Goal: Task Accomplishment & Management: Complete application form

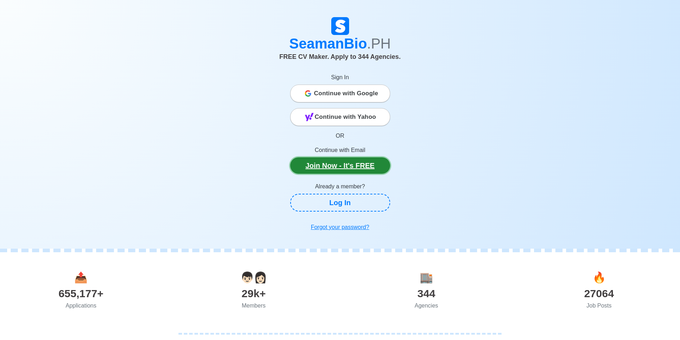
click at [331, 166] on link "Join Now - It's FREE" at bounding box center [340, 165] width 100 height 16
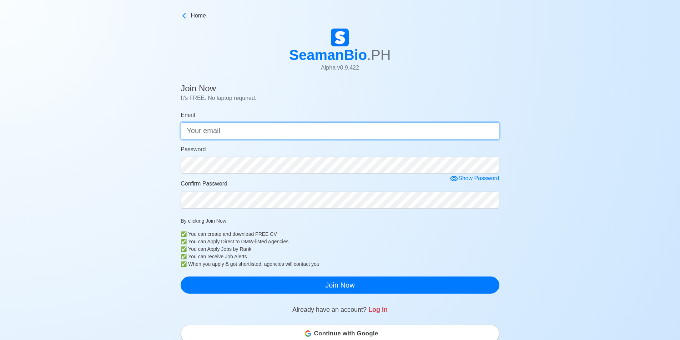
click at [231, 132] on input "Email" at bounding box center [340, 130] width 319 height 17
type input "r"
click at [225, 132] on input "Email" at bounding box center [340, 130] width 319 height 17
type input "[EMAIL_ADDRESS][DOMAIN_NAME]"
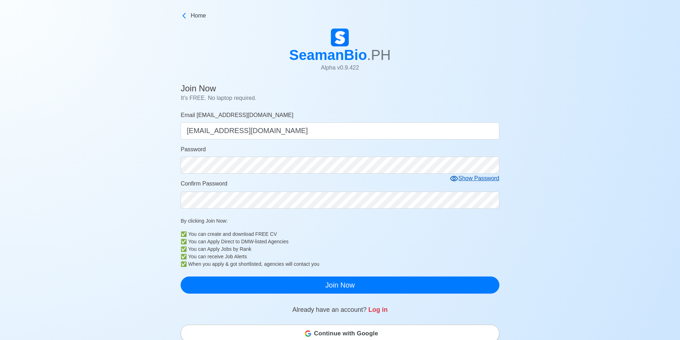
click at [331, 182] on icon at bounding box center [454, 179] width 9 height 9
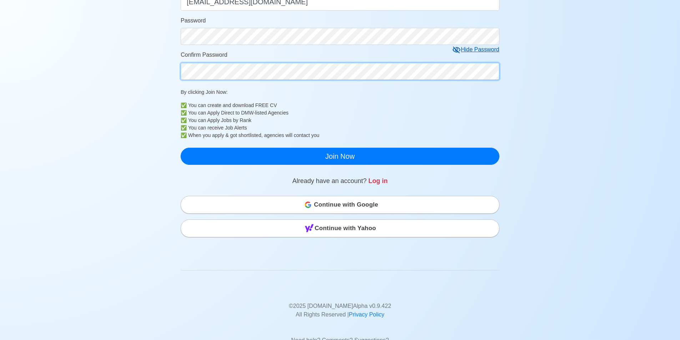
scroll to position [143, 0]
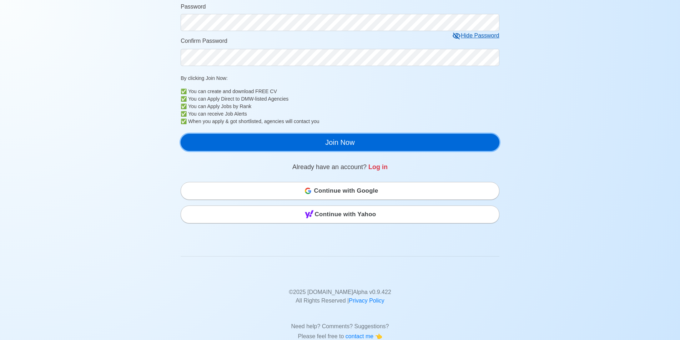
click at [331, 147] on button "Join Now" at bounding box center [340, 142] width 319 height 17
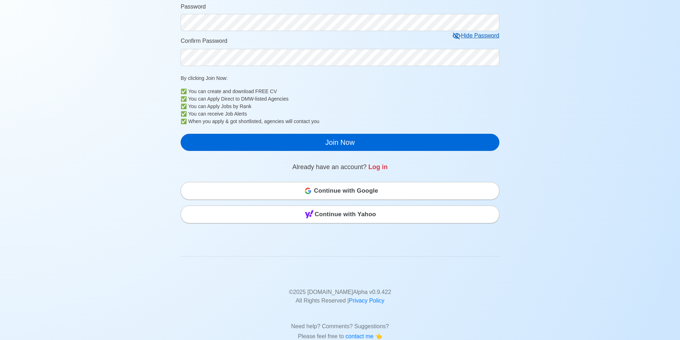
scroll to position [9, 0]
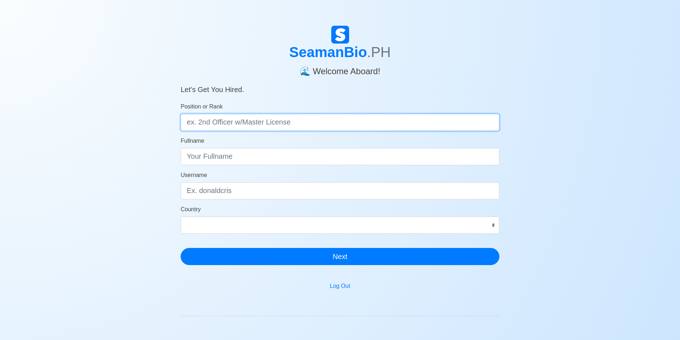
click at [262, 121] on input "Position or Rank" at bounding box center [340, 122] width 319 height 17
type input "ABLE [PERSON_NAME]"
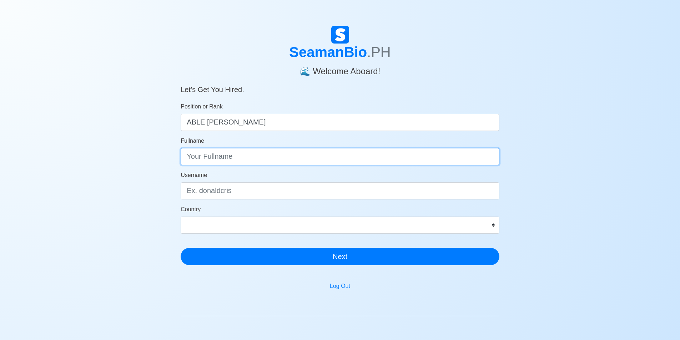
click at [255, 161] on input "Fullname" at bounding box center [340, 156] width 319 height 17
type input "[PERSON_NAME]"
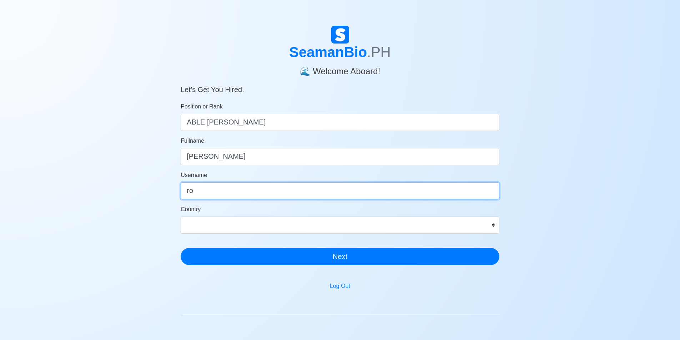
type input "r"
type input "Ronnie"
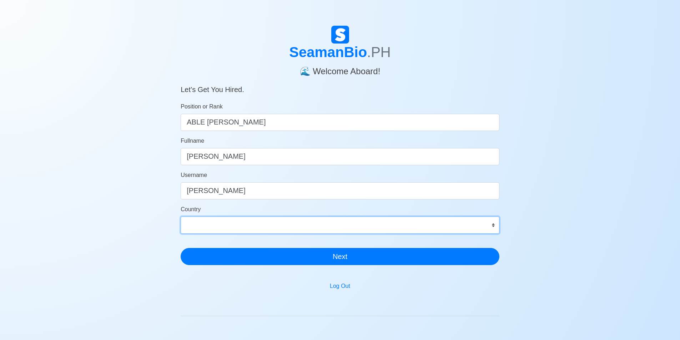
click at [495, 227] on select "Afghanistan Åland Islands Albania Algeria American Samoa Andorra Angola Anguill…" at bounding box center [340, 225] width 319 height 17
select select "PH"
click at [181, 217] on select "Afghanistan Åland Islands Albania Algeria American Samoa Andorra Angola Anguill…" at bounding box center [340, 225] width 319 height 17
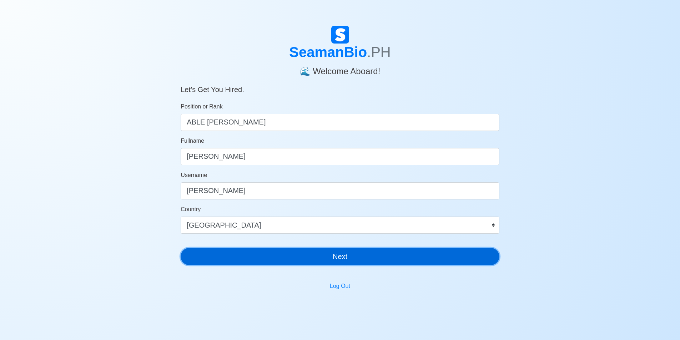
click at [356, 260] on button "Next" at bounding box center [340, 256] width 319 height 17
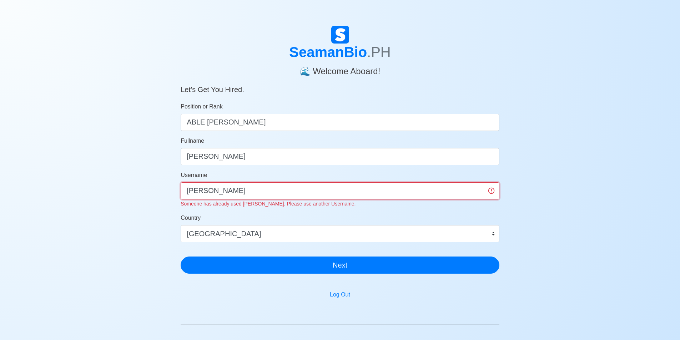
click at [260, 183] on input "Ronnie" at bounding box center [340, 190] width 319 height 17
click at [259, 185] on input "Ronnie" at bounding box center [340, 190] width 319 height 17
type input "r"
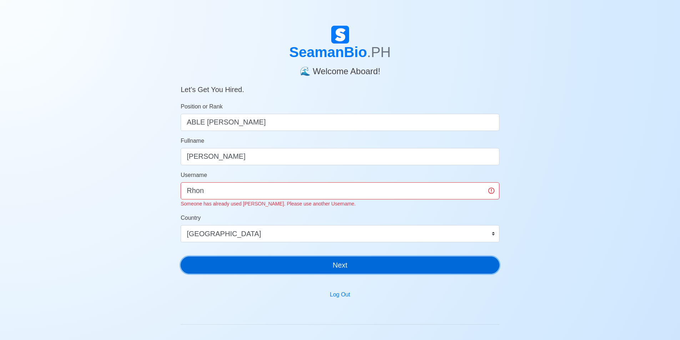
click at [316, 268] on div "SeamanBio .PH 🌊 Welcome Aboard! Let’s Get You Hired. Position or Rank ABLE SEAM…" at bounding box center [340, 153] width 319 height 254
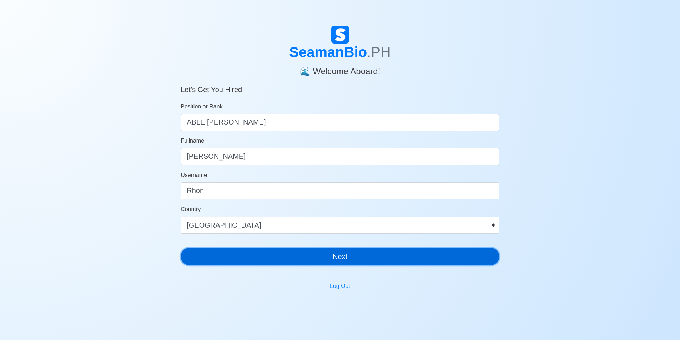
click at [257, 258] on button "Next" at bounding box center [340, 256] width 319 height 17
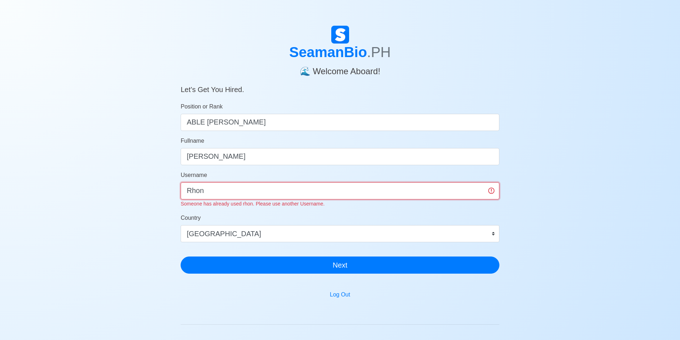
click at [250, 194] on input "Rhon" at bounding box center [340, 190] width 319 height 17
type input "R"
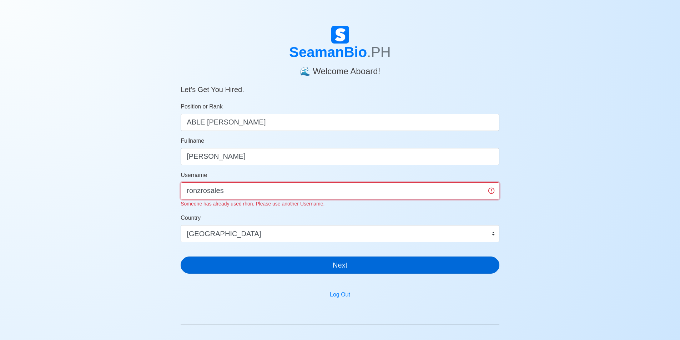
type input "ronzrosales"
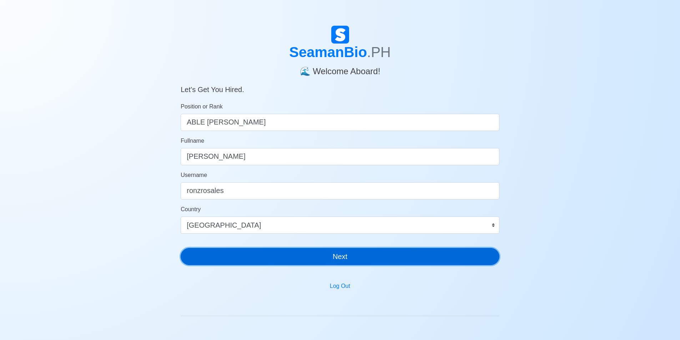
click at [332, 271] on div "SeamanBio .PH 🌊 Welcome Aboard! Let’s Get You Hired. Position or Rank ABLE SEAM…" at bounding box center [340, 148] width 319 height 245
click at [296, 256] on button "Next" at bounding box center [340, 256] width 319 height 17
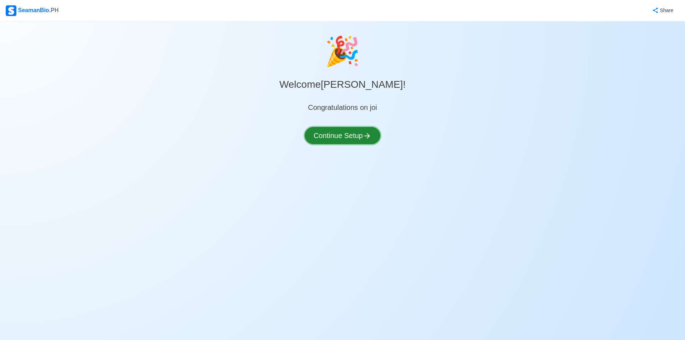
click at [342, 137] on button "Continue Setup" at bounding box center [343, 135] width 76 height 17
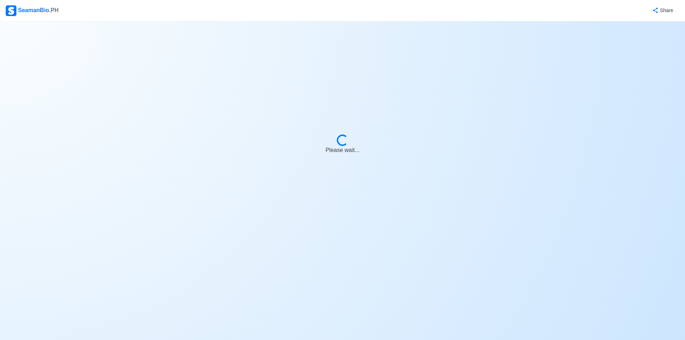
select select "Visible for Hiring"
select select "PH"
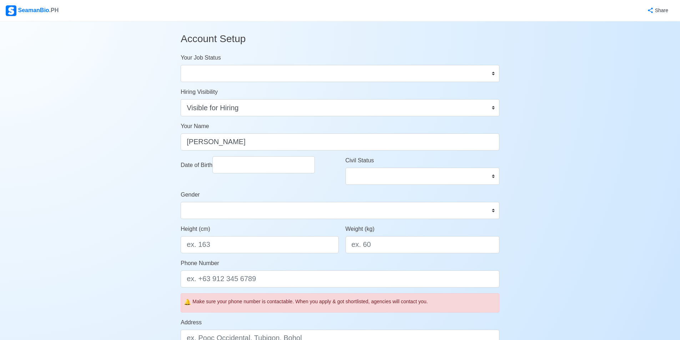
click at [500, 71] on main "Account Setup Your Job Status Onboard Actively Looking for Job Not Looking for …" at bounding box center [339, 330] width 329 height 619
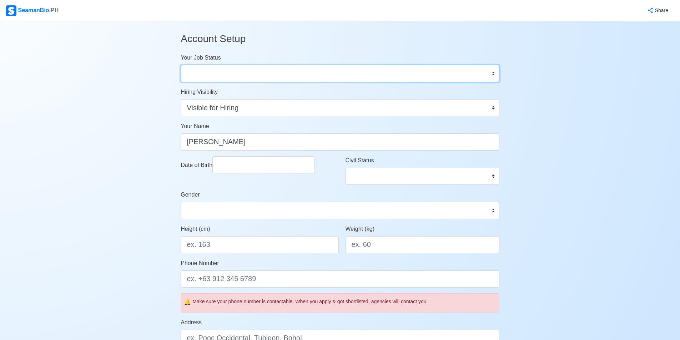
click at [497, 71] on select "Onboard Actively Looking for Job Not Looking for Job" at bounding box center [340, 73] width 319 height 17
select select "Actively Looking for Job"
click at [181, 65] on select "Onboard Actively Looking for Job Not Looking for Job" at bounding box center [340, 73] width 319 height 17
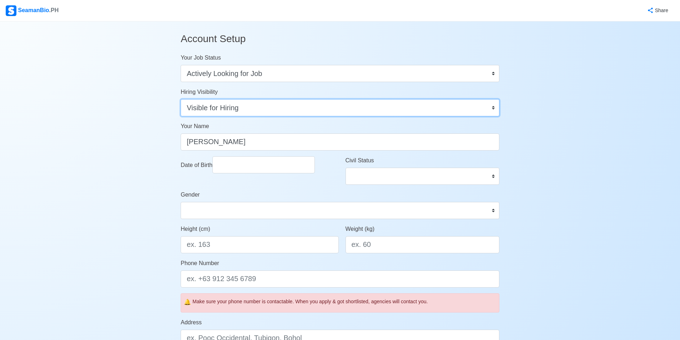
click at [361, 108] on select "Visible for Hiring Not Visible for Hiring" at bounding box center [340, 107] width 319 height 17
click at [181, 99] on select "Visible for Hiring Not Visible for Hiring" at bounding box center [340, 107] width 319 height 17
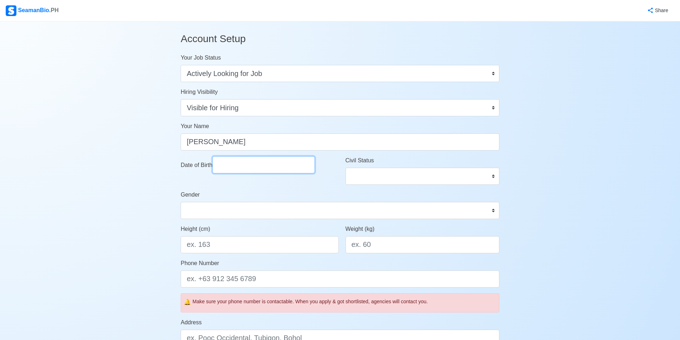
select select "****"
select select "*********"
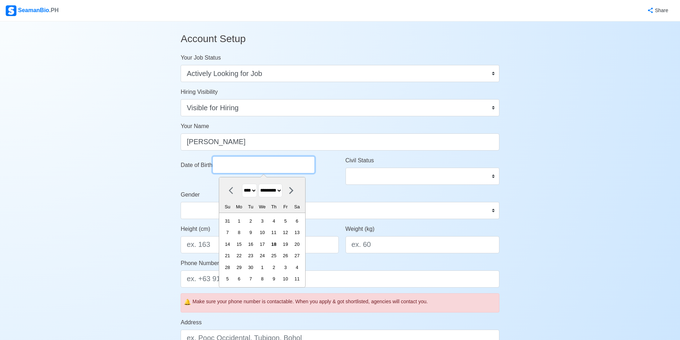
click at [263, 167] on input "Date of Birth" at bounding box center [263, 164] width 102 height 17
click at [254, 188] on select "**** **** **** **** **** **** **** **** **** **** **** **** **** **** **** ****…" at bounding box center [249, 191] width 15 height 14
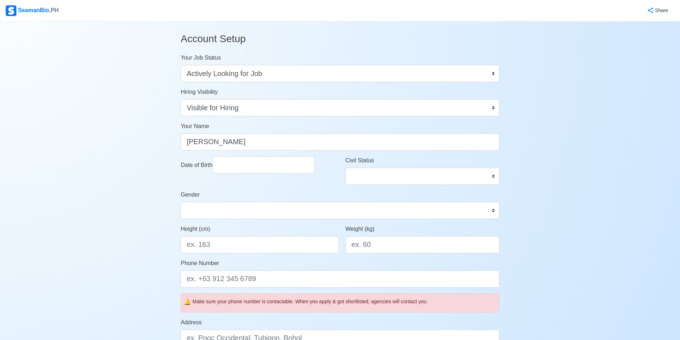
click at [261, 153] on form "Your Job Status Onboard Actively Looking for Job Not Looking for Job Hiring Vis…" at bounding box center [340, 312] width 319 height 516
click at [263, 155] on form "Your Job Status Onboard Actively Looking for Job Not Looking for Job Hiring Vis…" at bounding box center [340, 312] width 319 height 516
select select "****"
select select "*********"
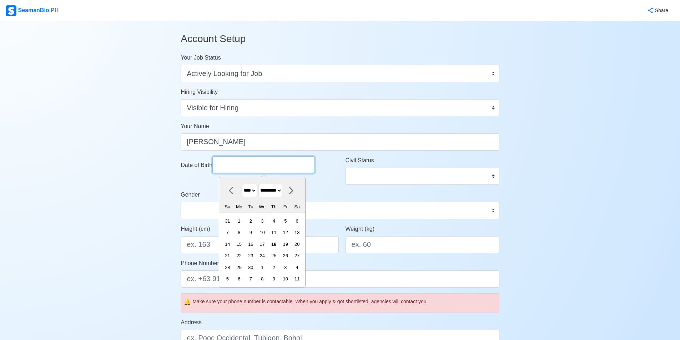
click at [263, 164] on input "Date of Birth" at bounding box center [263, 164] width 102 height 17
click at [253, 191] on select "**** **** **** **** **** **** **** **** **** **** **** **** **** **** **** ****…" at bounding box center [249, 191] width 15 height 14
select select "****"
click at [242, 184] on select "**** **** **** **** **** **** **** **** **** **** **** **** **** **** **** ****…" at bounding box center [249, 191] width 15 height 14
click at [282, 192] on select "******* ******** ***** ***** *** **** **** ****** ********* ******* ******** **…" at bounding box center [270, 191] width 24 height 14
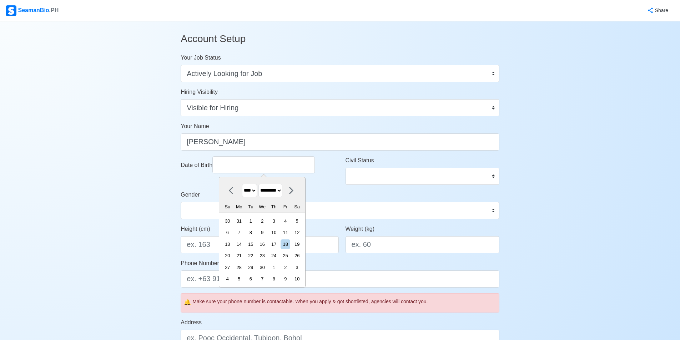
select select "*****"
click at [262, 184] on select "******* ******** ***** ***** *** **** **** ****** ********* ******* ******** **…" at bounding box center [270, 191] width 24 height 14
click at [255, 245] on div "17" at bounding box center [251, 244] width 10 height 10
type input "[DATE]"
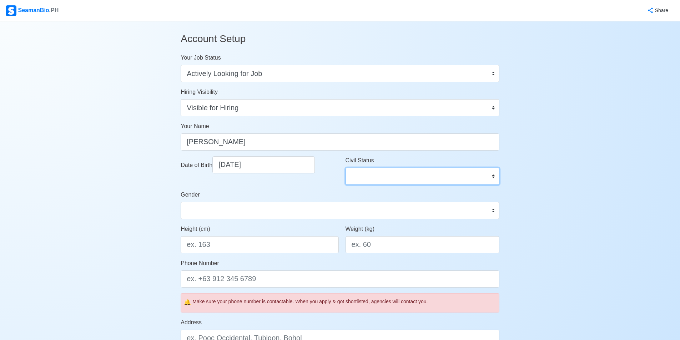
click at [399, 177] on select "Single Married Widowed Separated" at bounding box center [422, 176] width 154 height 17
select select "Married"
click at [345, 168] on select "Single Married Widowed Separated" at bounding box center [422, 176] width 154 height 17
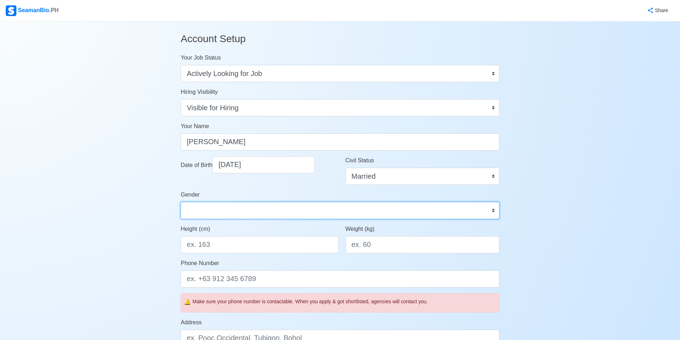
click at [201, 214] on select "Male Female" at bounding box center [340, 210] width 319 height 17
select select "[DEMOGRAPHIC_DATA]"
click at [181, 202] on select "Male Female" at bounding box center [340, 210] width 319 height 17
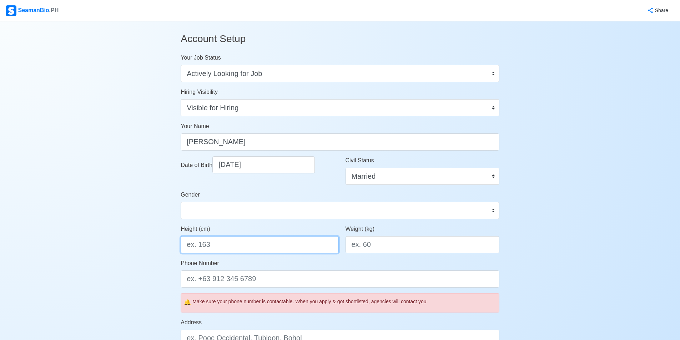
click at [218, 251] on input "Height (cm)" at bounding box center [260, 244] width 158 height 17
click at [221, 242] on input "Height (cm)" at bounding box center [260, 244] width 158 height 17
type input "170"
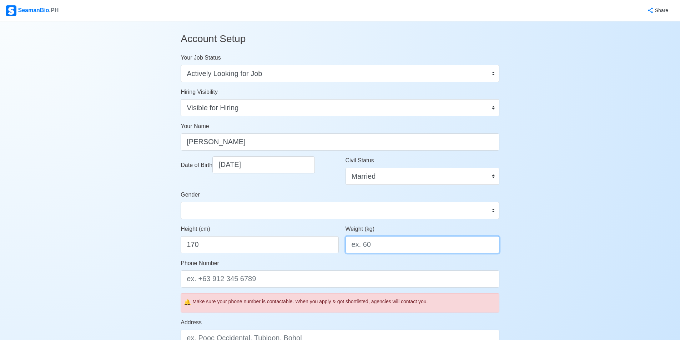
click at [358, 248] on input "Weight (kg)" at bounding box center [422, 244] width 154 height 17
type input "83"
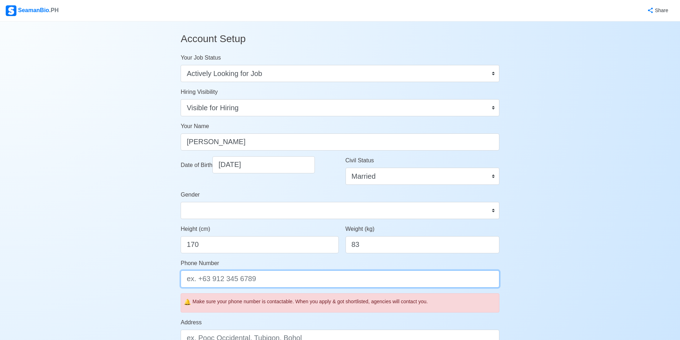
click at [281, 279] on input "Phone Number" at bounding box center [340, 279] width 319 height 17
type input "6"
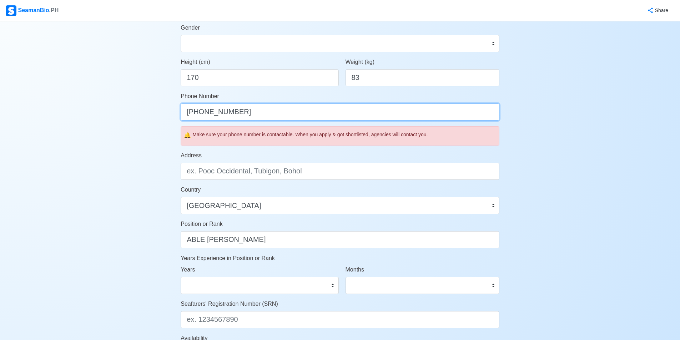
scroll to position [214, 0]
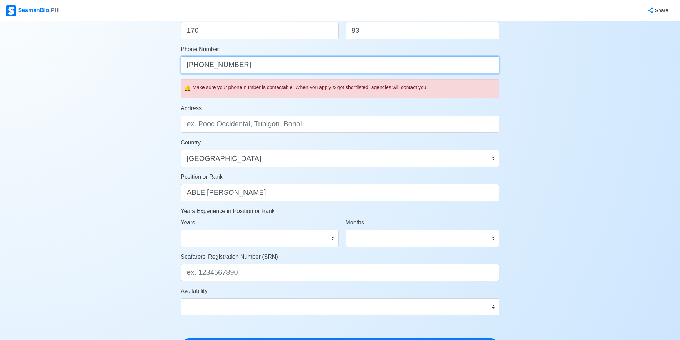
type input "[PHONE_NUMBER]"
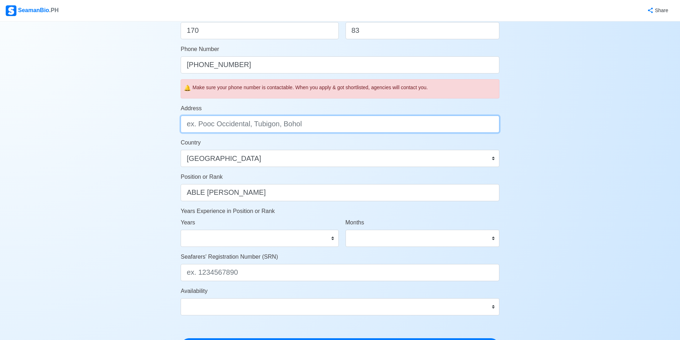
click at [247, 128] on input "Address" at bounding box center [340, 124] width 319 height 17
type input "S"
click at [247, 129] on input "Address" at bounding box center [340, 124] width 319 height 17
type input "M"
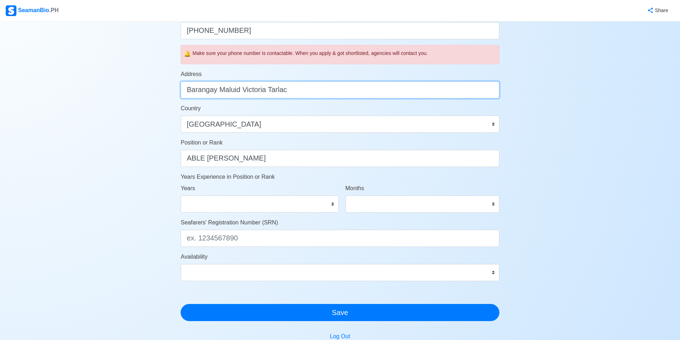
scroll to position [250, 0]
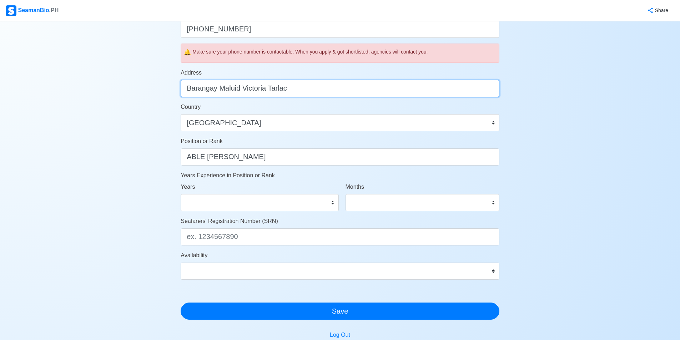
type input "Barangay Maluid Victoria Tarlac"
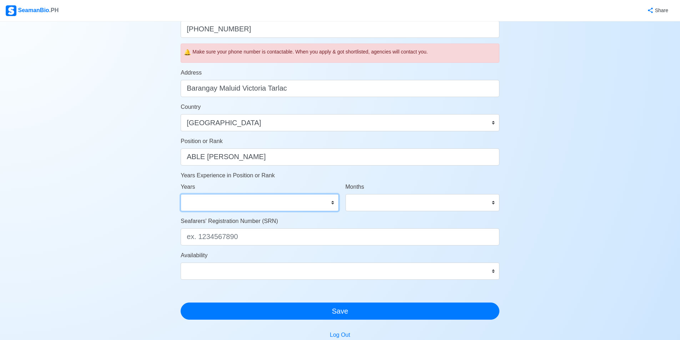
click at [251, 204] on select "0 1 2 3 4 5 6 7 8 9 10 11 12 13 14 15 16 17 18 19 20 21 22 23 24 25 26 27 28 29…" at bounding box center [260, 202] width 158 height 17
select select "5"
click at [181, 194] on select "0 1 2 3 4 5 6 7 8 9 10 11 12 13 14 15 16 17 18 19 20 21 22 23 24 25 26 27 28 29…" at bounding box center [260, 202] width 158 height 17
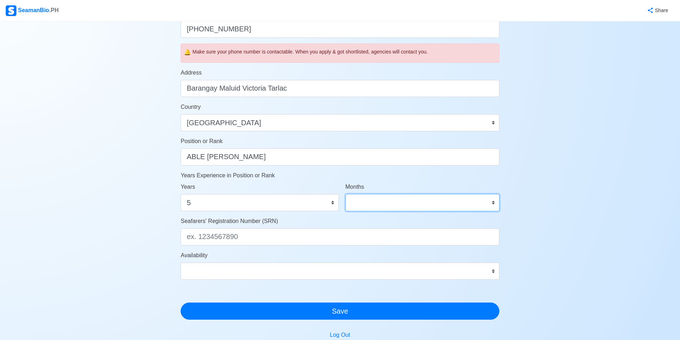
click at [404, 200] on select "0 1 2 3 4 5 6 7 8 9 10 11" at bounding box center [422, 202] width 154 height 17
select select "4"
click at [345, 194] on select "0 1 2 3 4 5 6 7 8 9 10 11" at bounding box center [422, 202] width 154 height 17
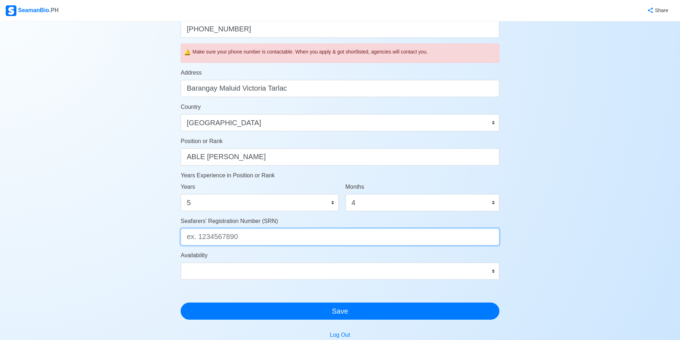
click at [259, 235] on input "Seafarers' Registration Number (SRN)" at bounding box center [340, 236] width 319 height 17
type input "9203170004"
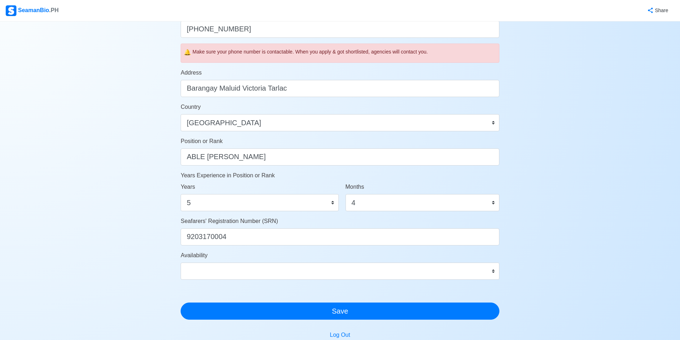
click at [406, 280] on form "Your Job Status Onboard Actively Looking for Job Not Looking for Job Hiring Vis…" at bounding box center [340, 62] width 319 height 516
click at [407, 278] on select "Immediate Oct 2025 Nov 2025 Dec 2025 Jan 2026 Feb 2026 Mar 2026 Apr 2026 May 20…" at bounding box center [340, 271] width 319 height 17
select select "4102416000000"
click at [181, 263] on select "Immediate Oct 2025 Nov 2025 Dec 2025 Jan 2026 Feb 2026 Mar 2026 Apr 2026 May 20…" at bounding box center [340, 271] width 319 height 17
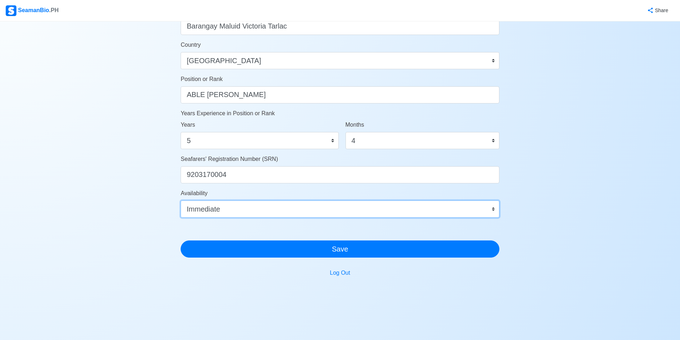
scroll to position [317, 0]
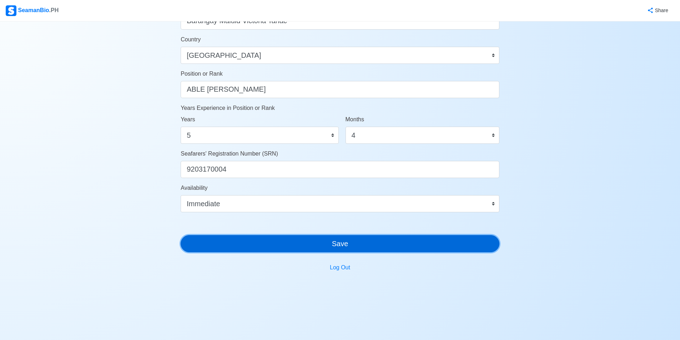
click at [359, 247] on button "Save" at bounding box center [340, 243] width 319 height 17
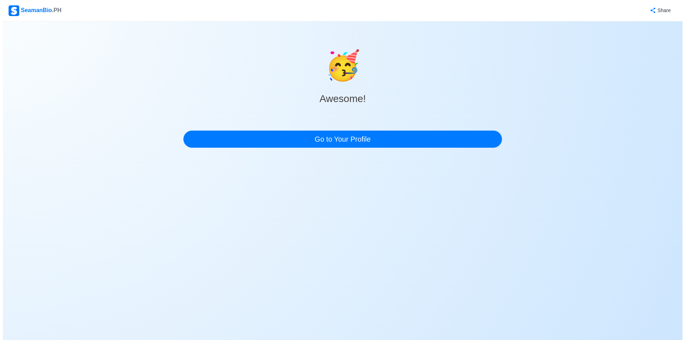
scroll to position [0, 0]
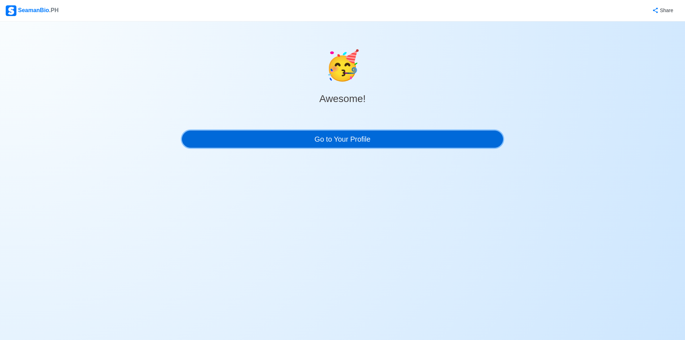
click at [377, 138] on link "Go to Your Profile" at bounding box center [342, 139] width 321 height 17
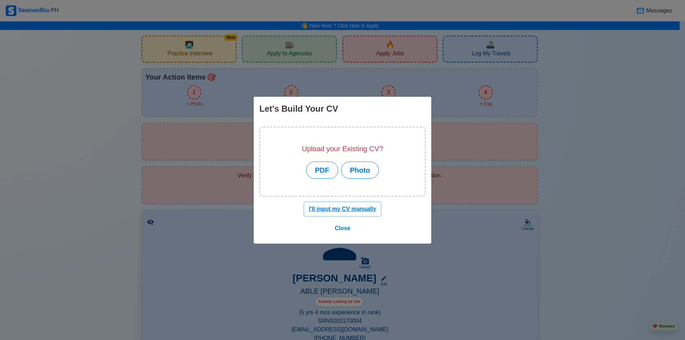
click at [334, 212] on u "I'll input my CV manually" at bounding box center [342, 209] width 67 height 6
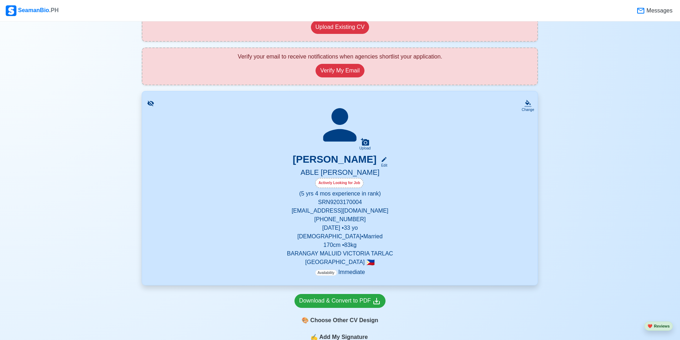
scroll to position [143, 0]
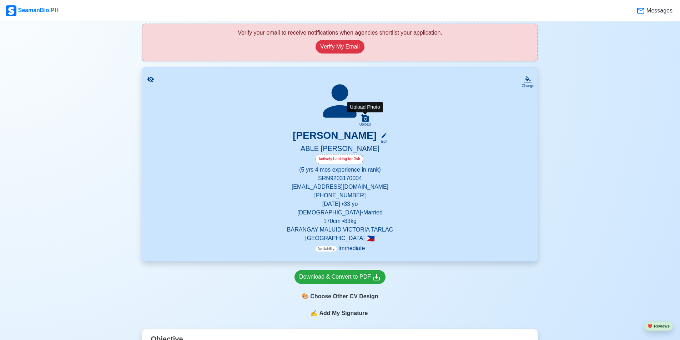
click at [365, 116] on icon at bounding box center [365, 117] width 8 height 7
click at [0, 0] on input "Upload" at bounding box center [0, 0] width 0 height 0
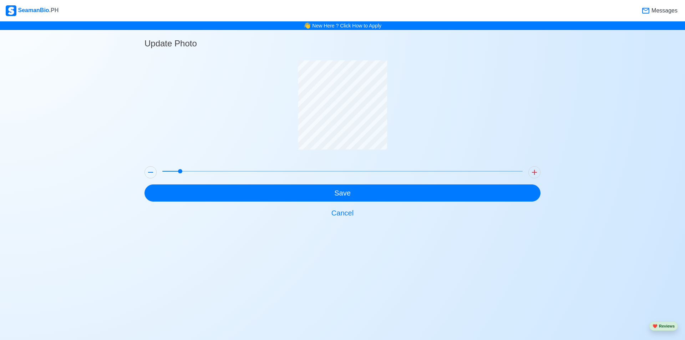
drag, startPoint x: 166, startPoint y: 174, endPoint x: 206, endPoint y: 173, distance: 40.0
click at [206, 173] on span at bounding box center [342, 171] width 360 height 10
drag, startPoint x: 206, startPoint y: 173, endPoint x: 147, endPoint y: 166, distance: 59.1
click at [147, 166] on div at bounding box center [343, 172] width 402 height 18
click at [342, 214] on button "Cancel" at bounding box center [343, 213] width 396 height 17
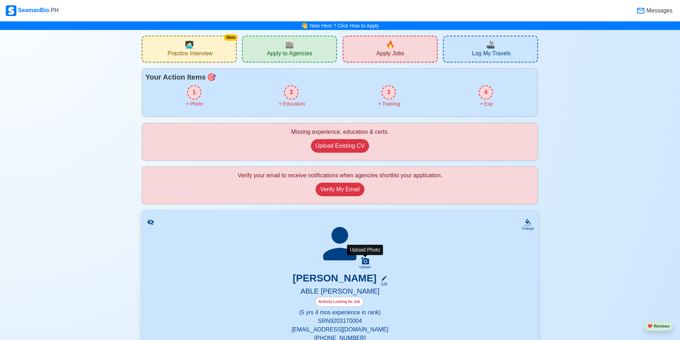
click at [365, 263] on icon at bounding box center [365, 260] width 8 height 7
click at [0, 0] on input "Upload" at bounding box center [0, 0] width 0 height 0
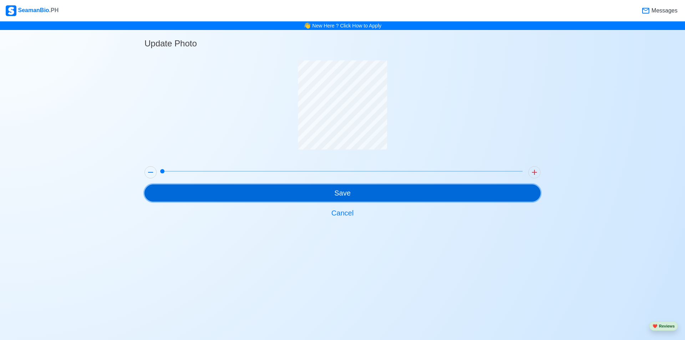
click at [383, 195] on button "Save" at bounding box center [343, 193] width 396 height 17
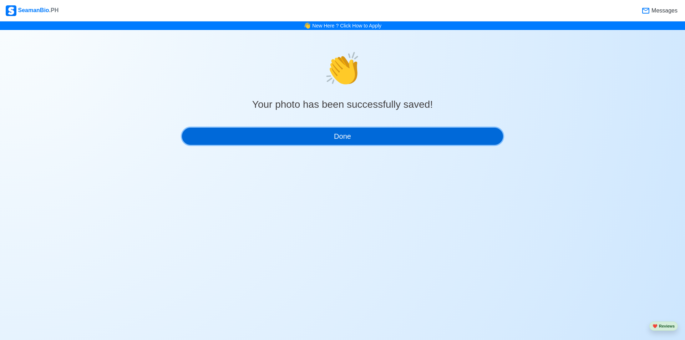
click at [365, 133] on button "Done" at bounding box center [342, 136] width 321 height 17
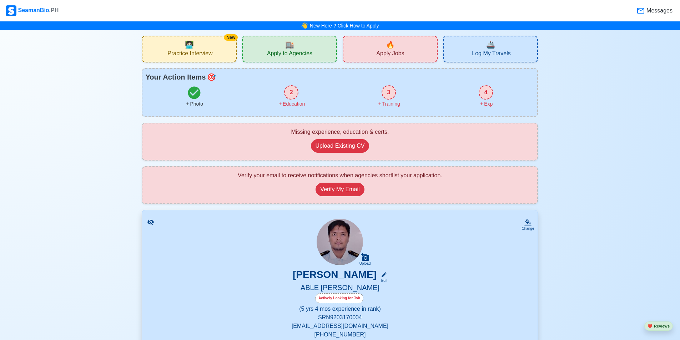
click at [294, 90] on div "2" at bounding box center [291, 92] width 14 height 14
click at [336, 142] on button "Upload Existing CV" at bounding box center [340, 146] width 59 height 14
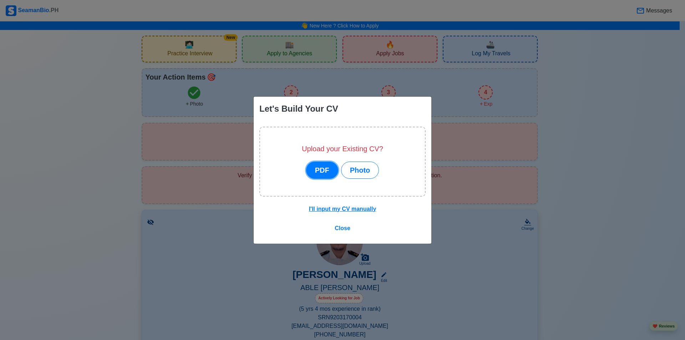
click at [329, 170] on button "PDF" at bounding box center [322, 170] width 32 height 17
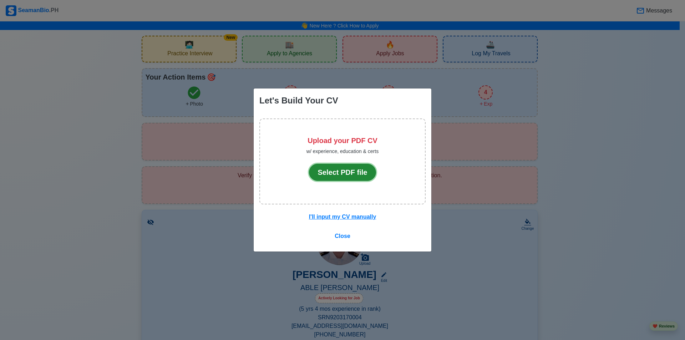
click at [333, 177] on button "Select PDF file" at bounding box center [342, 172] width 67 height 17
click at [346, 236] on span "Close" at bounding box center [343, 236] width 16 height 6
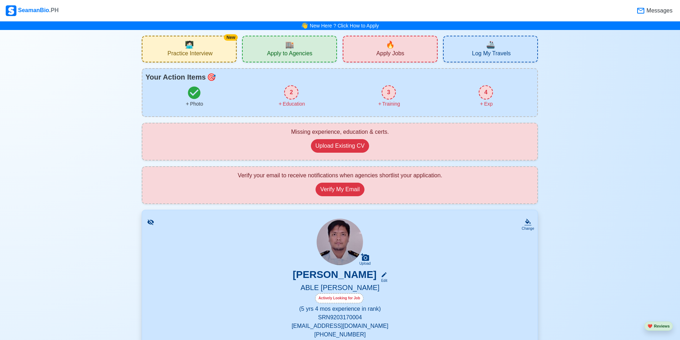
click at [292, 60] on div "🏬 Apply to Agencies" at bounding box center [289, 49] width 95 height 27
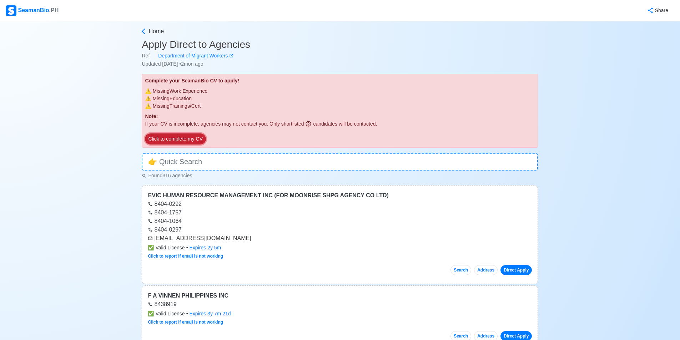
click at [177, 138] on button "Click to complete my CV" at bounding box center [175, 138] width 61 height 11
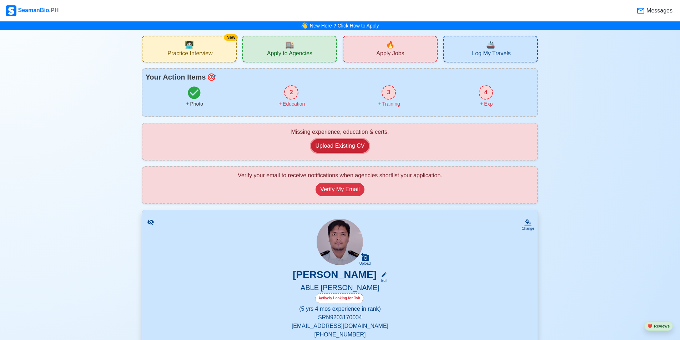
click at [347, 151] on button "Upload Existing CV" at bounding box center [340, 146] width 59 height 14
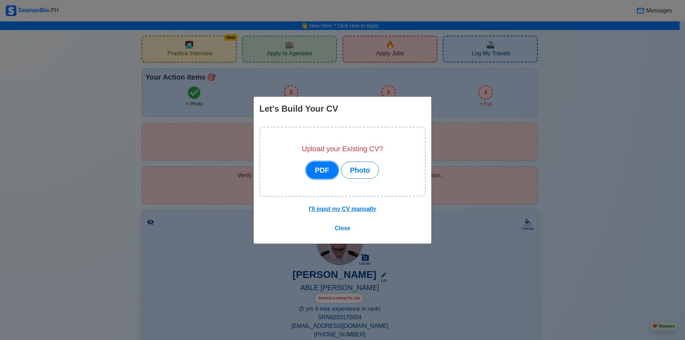
click at [329, 167] on button "PDF" at bounding box center [322, 170] width 32 height 17
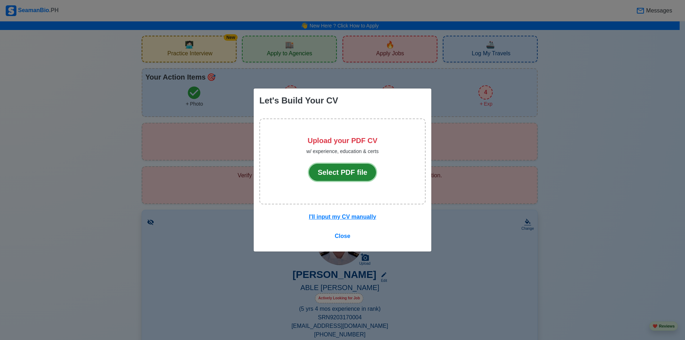
click at [338, 171] on button "Select PDF file" at bounding box center [342, 172] width 67 height 17
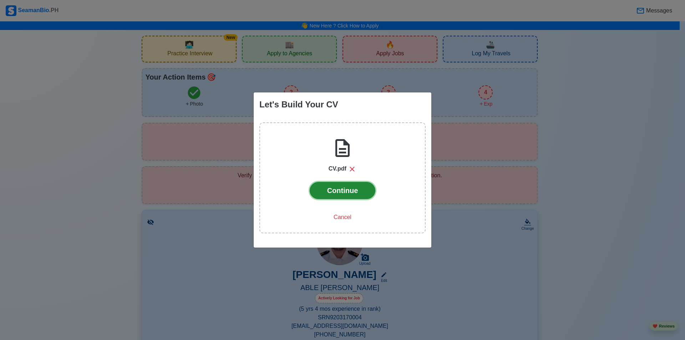
click at [357, 190] on button "Continue" at bounding box center [343, 190] width 66 height 17
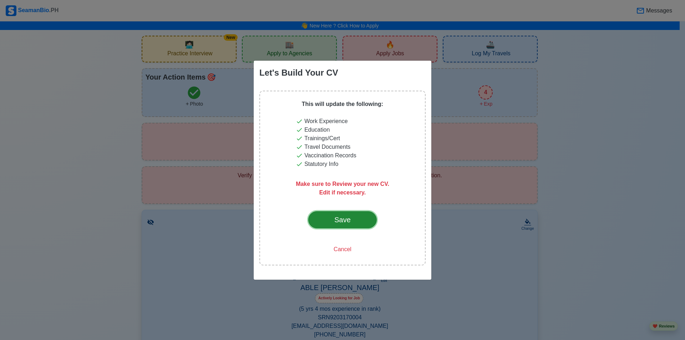
click at [360, 223] on button "Save" at bounding box center [342, 219] width 69 height 17
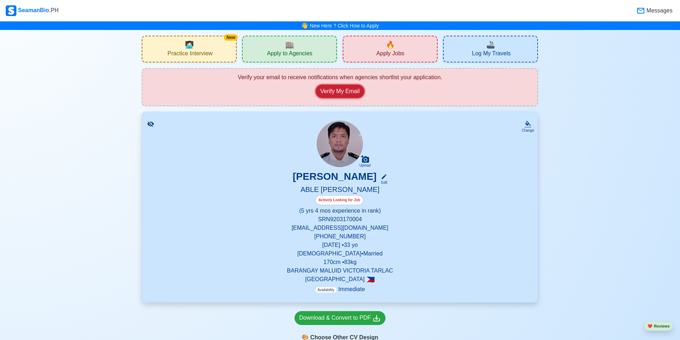
click at [351, 89] on button "Verify My Email" at bounding box center [340, 92] width 49 height 14
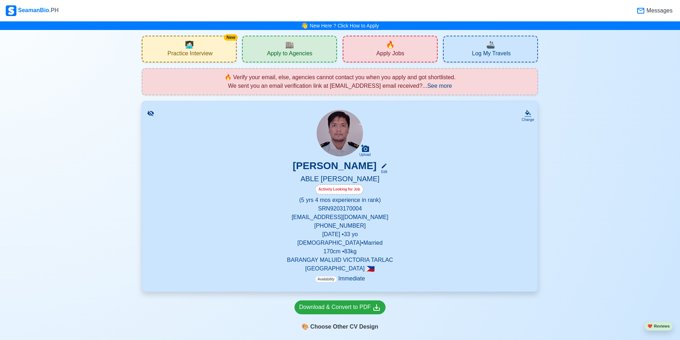
click at [451, 86] on span "See more" at bounding box center [439, 86] width 25 height 6
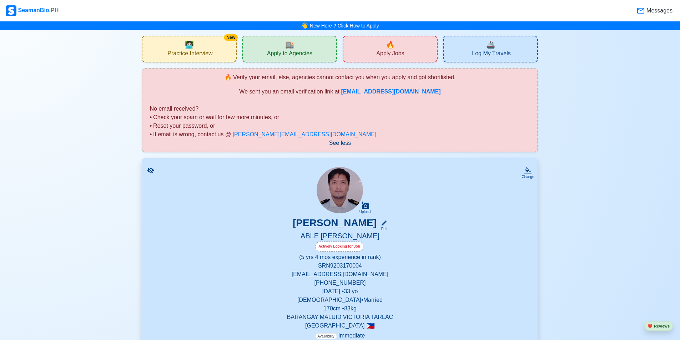
click at [655, 14] on span "Messages" at bounding box center [658, 10] width 27 height 9
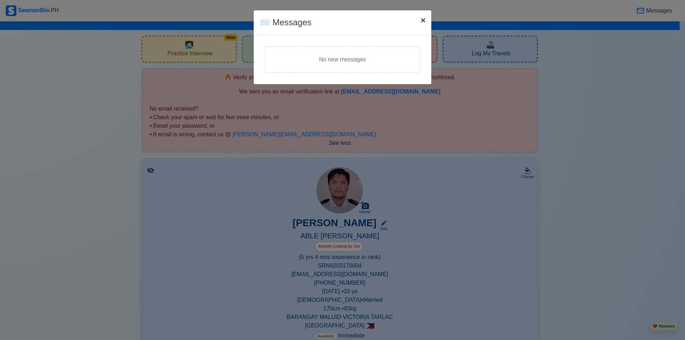
drag, startPoint x: 422, startPoint y: 22, endPoint x: 394, endPoint y: 29, distance: 28.9
click at [422, 22] on span "×" at bounding box center [423, 20] width 5 height 10
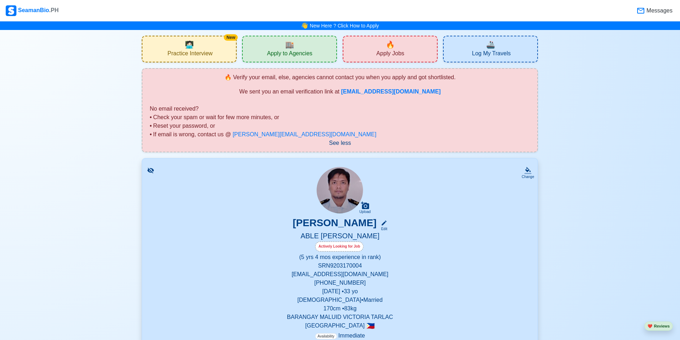
click at [37, 8] on div "SeamanBio .PH" at bounding box center [32, 10] width 53 height 11
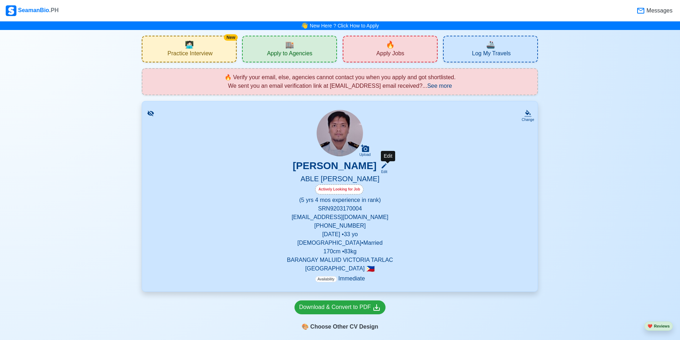
click at [387, 172] on div "Edit" at bounding box center [382, 171] width 9 height 5
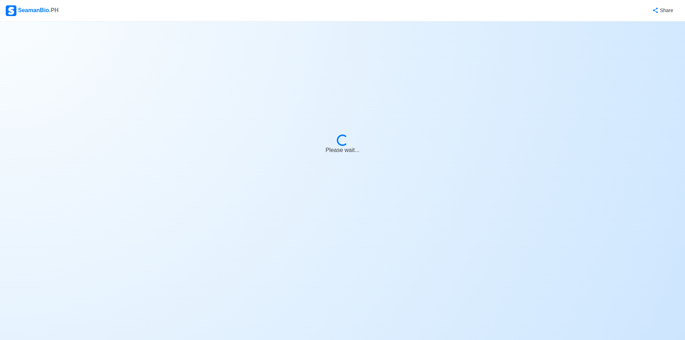
select select "Actively Looking for Job"
select select "Visible for Hiring"
select select "Married"
select select "[DEMOGRAPHIC_DATA]"
select select "PH"
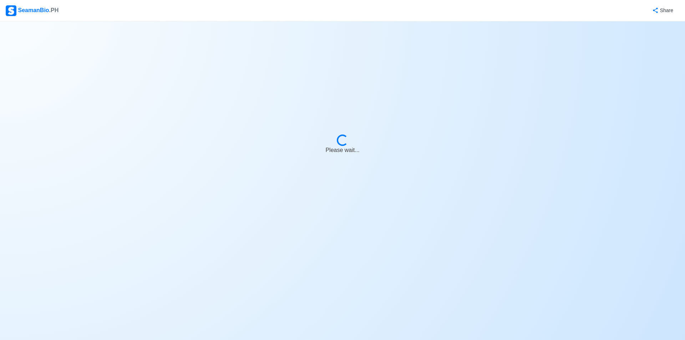
select select "5"
select select "4"
select select "4102416000000"
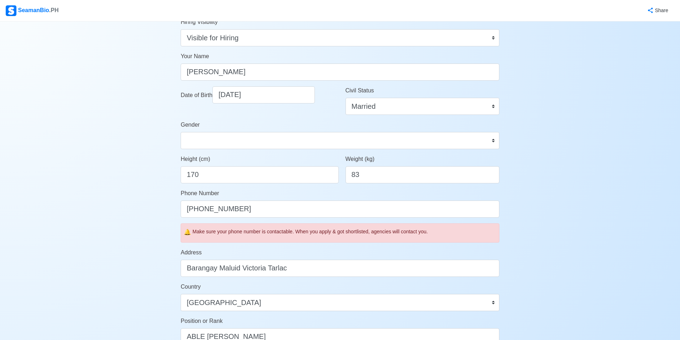
scroll to position [143, 0]
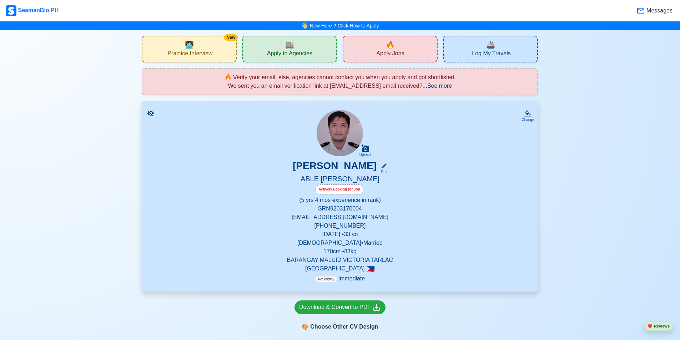
click at [449, 86] on span "See more" at bounding box center [439, 86] width 25 height 6
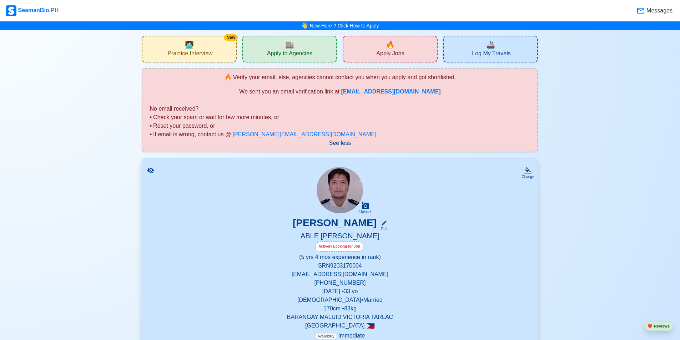
click at [335, 144] on span "See less" at bounding box center [340, 143] width 22 height 6
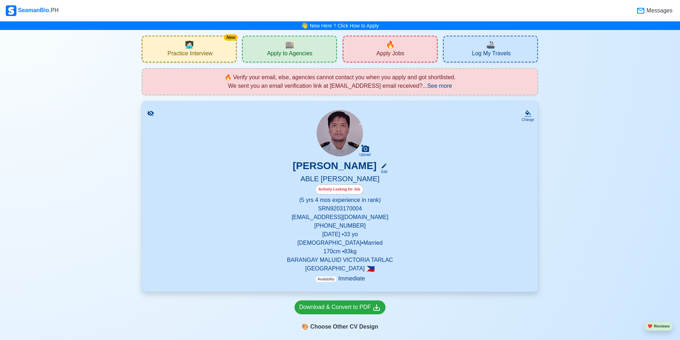
click at [452, 87] on span "See more" at bounding box center [439, 86] width 25 height 6
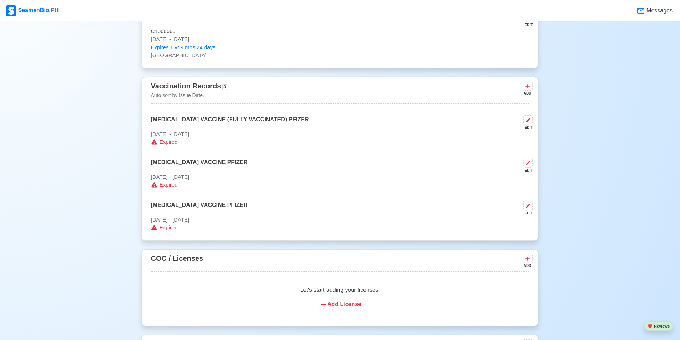
scroll to position [785, 0]
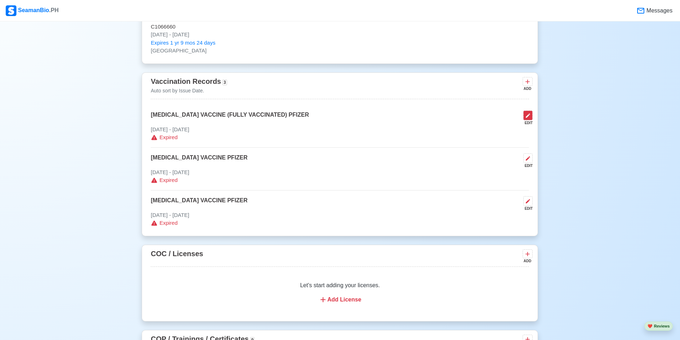
click at [526, 114] on button at bounding box center [527, 116] width 9 height 10
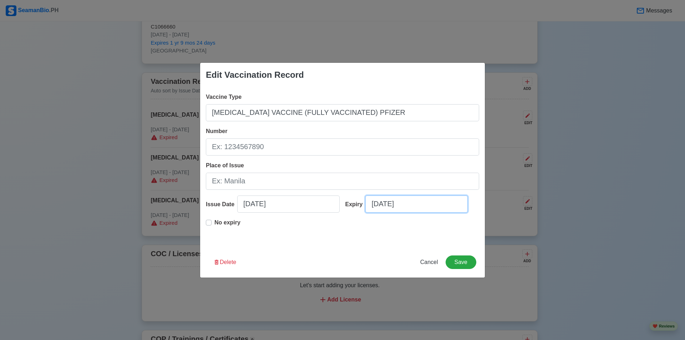
select select "****"
select select "*********"
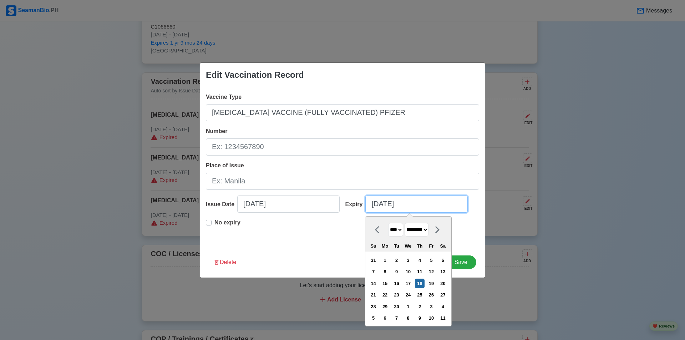
click at [439, 205] on input "[DATE]" at bounding box center [416, 204] width 102 height 17
click at [403, 230] on select "**** **** **** **** **** **** **** **** **** **** **** **** **** **** **** ****…" at bounding box center [395, 230] width 15 height 14
select select "****"
click at [388, 223] on select "**** **** **** **** **** **** **** **** **** **** **** **** **** **** **** ****…" at bounding box center [395, 230] width 15 height 14
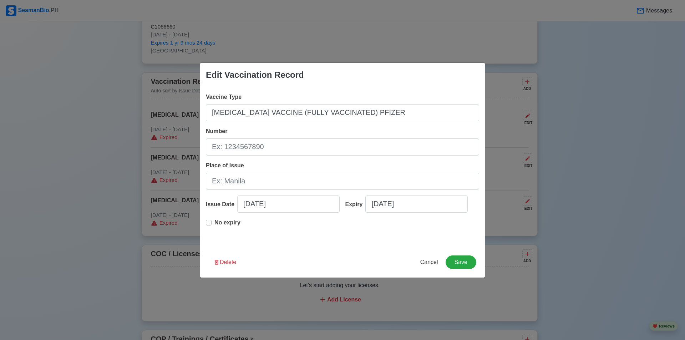
click at [475, 239] on div "No expiry" at bounding box center [342, 229] width 273 height 23
click at [462, 260] on button "Save" at bounding box center [461, 263] width 31 height 14
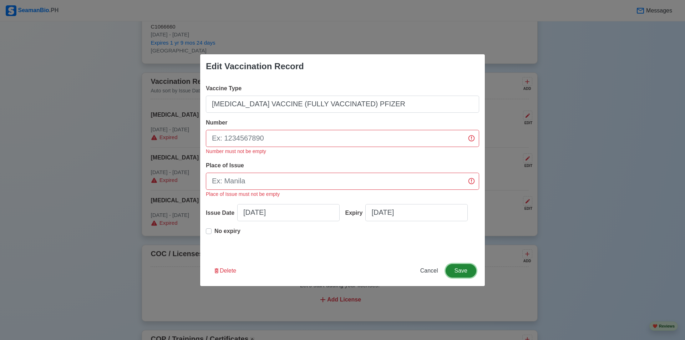
click at [467, 267] on button "Save" at bounding box center [461, 271] width 31 height 14
click at [507, 128] on div "Edit Vaccination Record Vaccine Type [MEDICAL_DATA] VACCINE (FULLY VACCINATED) …" at bounding box center [342, 170] width 685 height 340
click at [430, 276] on button "Cancel" at bounding box center [429, 271] width 27 height 14
type input "[DATE]"
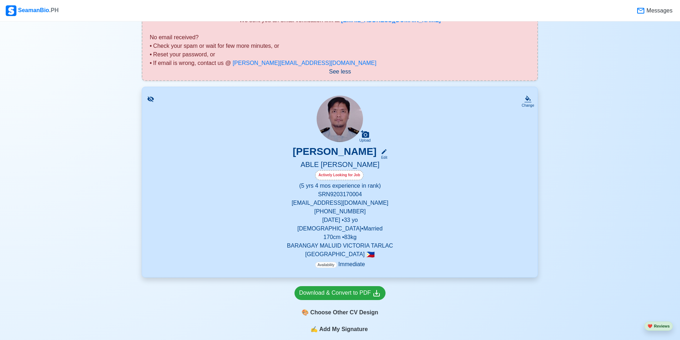
scroll to position [0, 0]
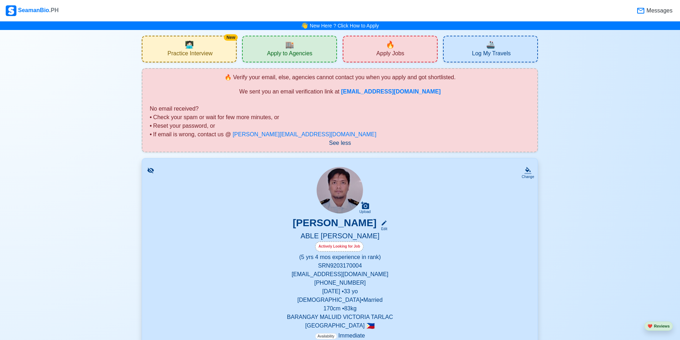
click at [338, 143] on span "See less" at bounding box center [340, 143] width 22 height 6
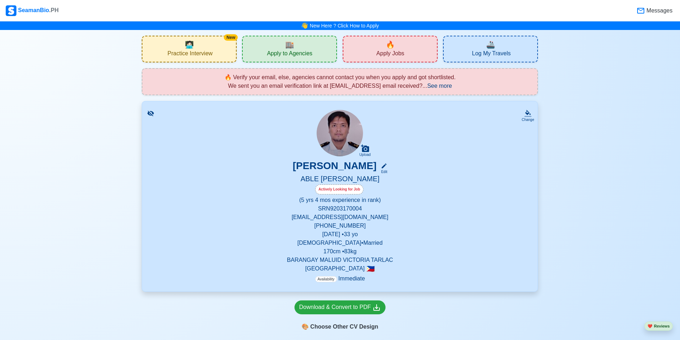
click at [339, 143] on img at bounding box center [340, 133] width 46 height 46
click at [289, 49] on span "🏬" at bounding box center [289, 44] width 9 height 11
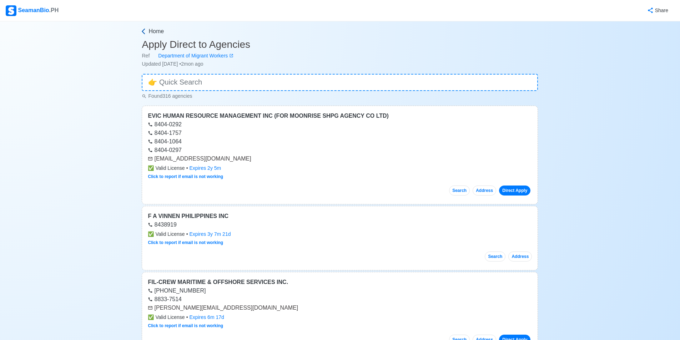
click at [157, 31] on span "Home" at bounding box center [155, 31] width 15 height 9
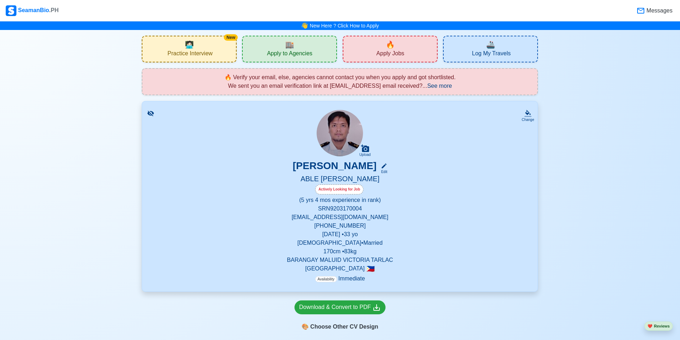
click at [452, 84] on span "See more" at bounding box center [439, 86] width 25 height 6
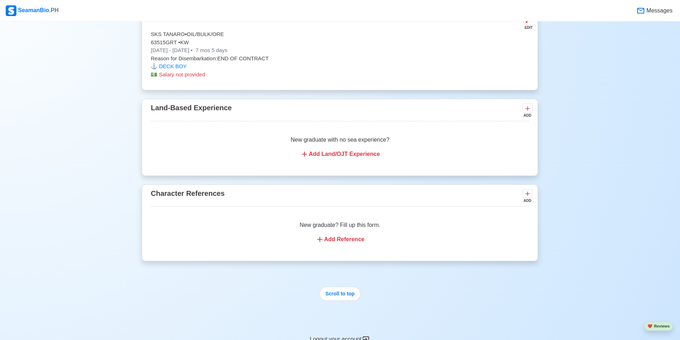
scroll to position [2506, 0]
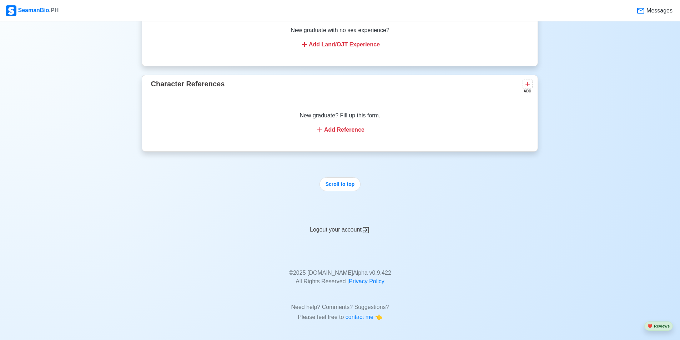
click at [336, 231] on div "Logout your account" at bounding box center [340, 225] width 396 height 17
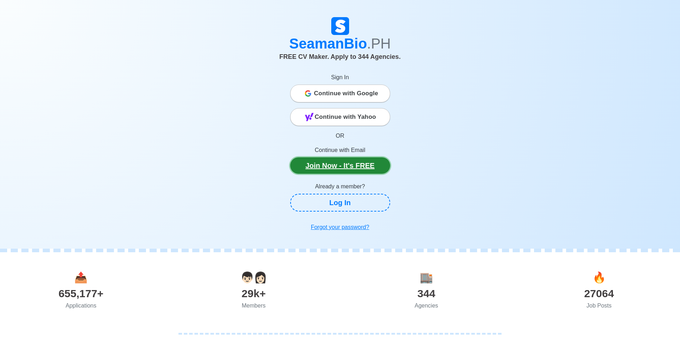
click at [360, 169] on link "Join Now - It's FREE" at bounding box center [340, 165] width 100 height 16
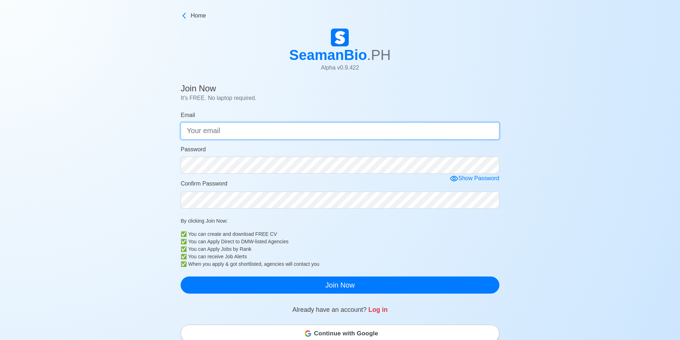
click at [215, 130] on input "Email" at bounding box center [340, 130] width 319 height 17
click at [221, 131] on input "Email" at bounding box center [340, 130] width 319 height 17
drag, startPoint x: 259, startPoint y: 135, endPoint x: 270, endPoint y: 130, distance: 12.1
click at [260, 134] on input "[EMAIL_ADDRESS]" at bounding box center [340, 130] width 319 height 17
click at [271, 129] on input "[EMAIL_ADDRESS]" at bounding box center [340, 130] width 319 height 17
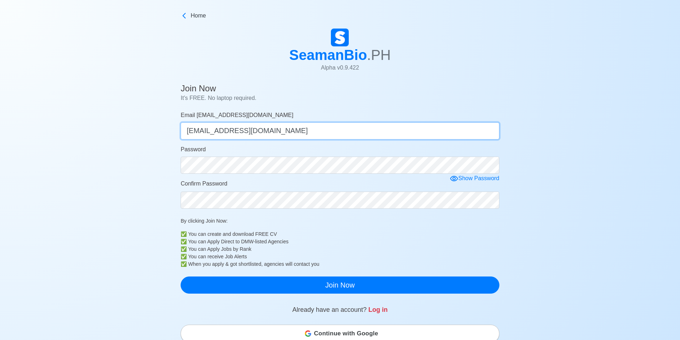
type input "[EMAIL_ADDRESS][DOMAIN_NAME]"
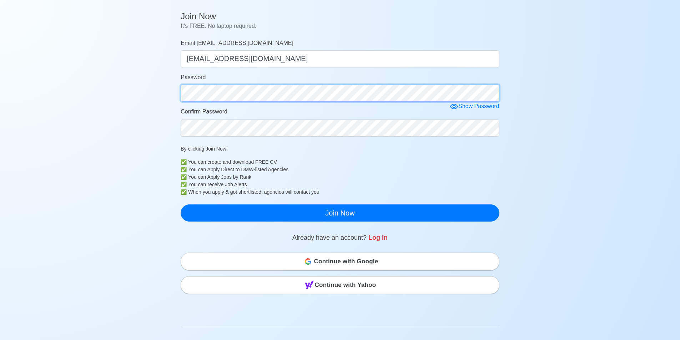
scroll to position [143, 0]
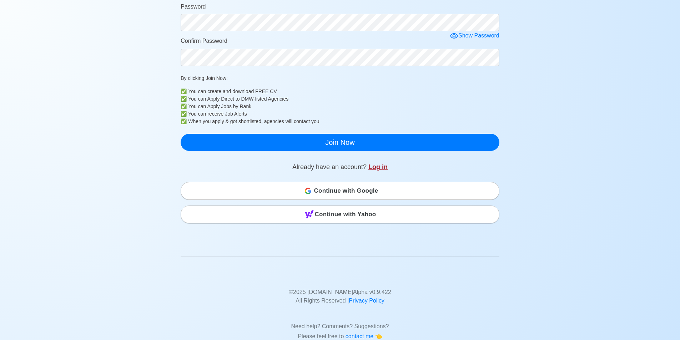
click at [381, 167] on link "Log in" at bounding box center [377, 166] width 19 height 7
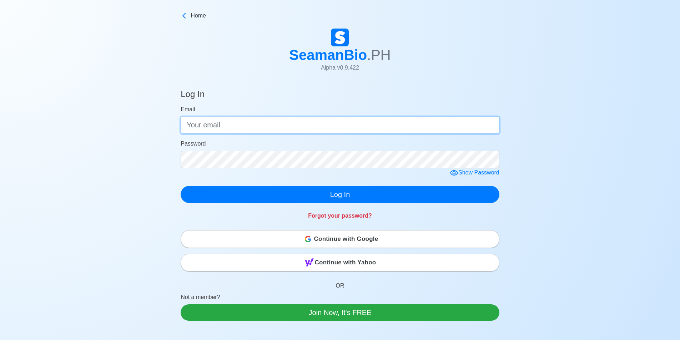
click at [304, 122] on input "Email" at bounding box center [340, 125] width 319 height 17
type input "[EMAIL_ADDRESS][DOMAIN_NAME]"
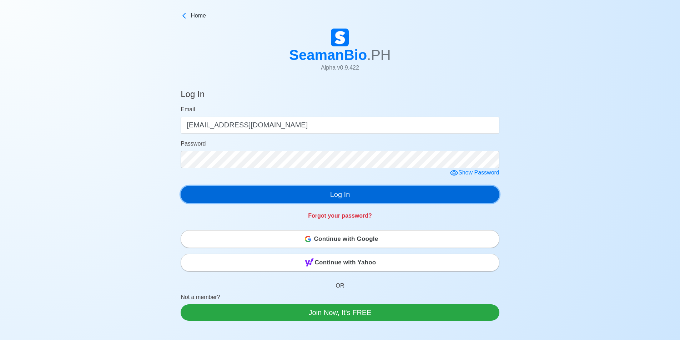
click at [328, 197] on button "Log In" at bounding box center [340, 194] width 319 height 17
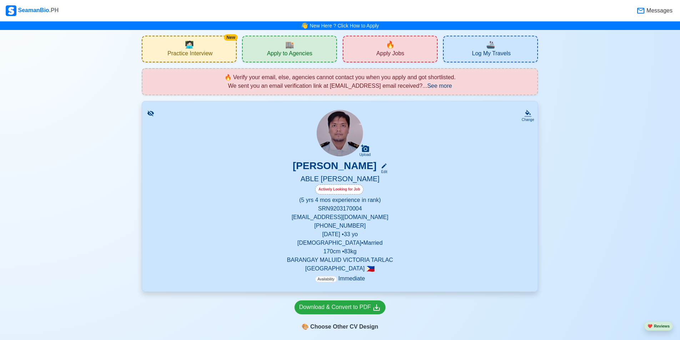
click at [448, 85] on span "See more" at bounding box center [439, 86] width 25 height 6
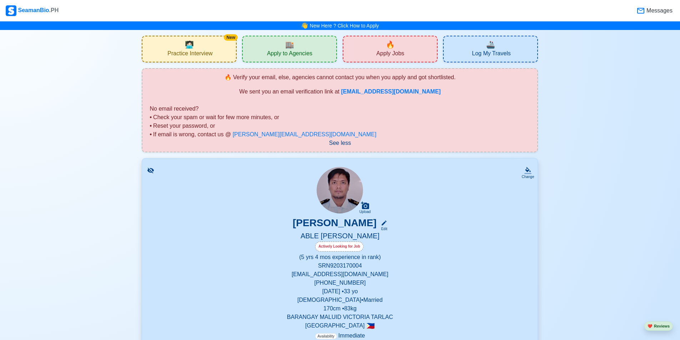
click at [338, 148] on div "🔥 Verify your email, else, agencies cannot contact you when you apply and got s…" at bounding box center [340, 110] width 396 height 84
click at [398, 59] on span "Apply Jobs" at bounding box center [390, 54] width 28 height 9
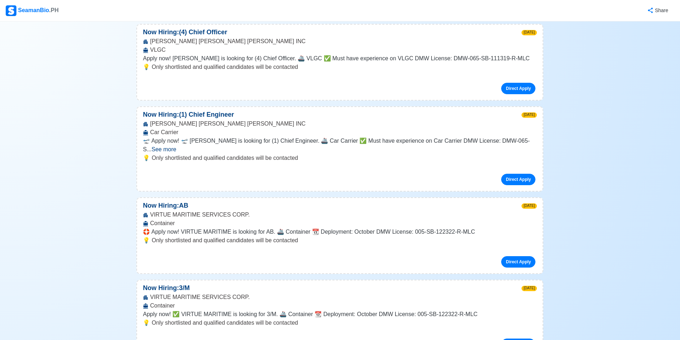
scroll to position [6603, 0]
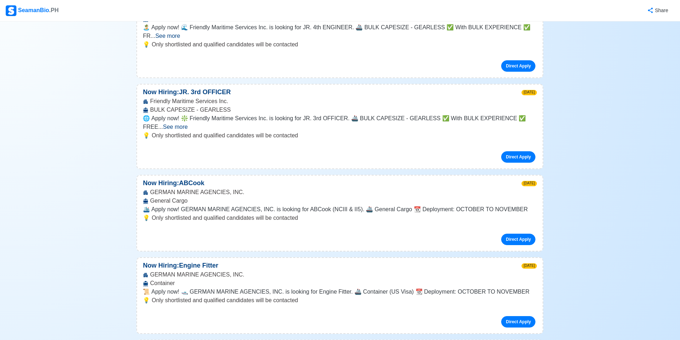
scroll to position [15882, 0]
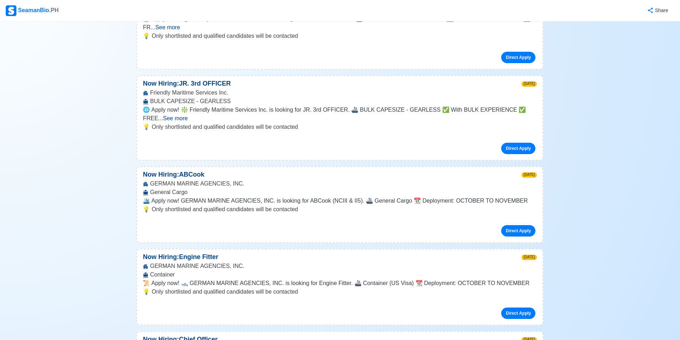
click at [29, 7] on div "SeamanBio .PH" at bounding box center [32, 10] width 53 height 11
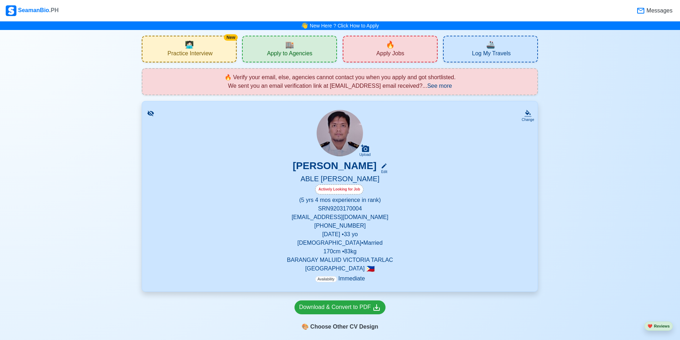
click at [390, 40] on span "🔥" at bounding box center [390, 44] width 9 height 11
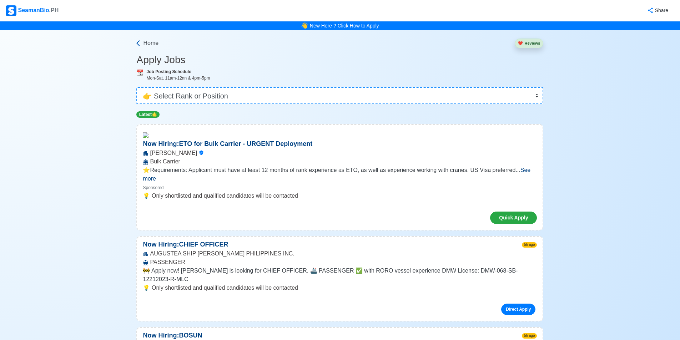
click at [151, 42] on span "Home" at bounding box center [150, 43] width 15 height 9
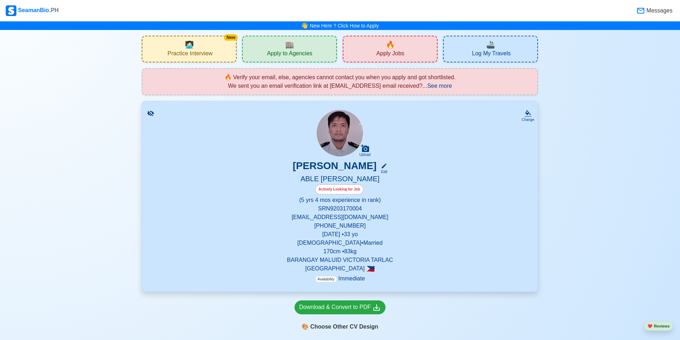
click at [479, 54] on span "Log My Travels" at bounding box center [491, 54] width 39 height 9
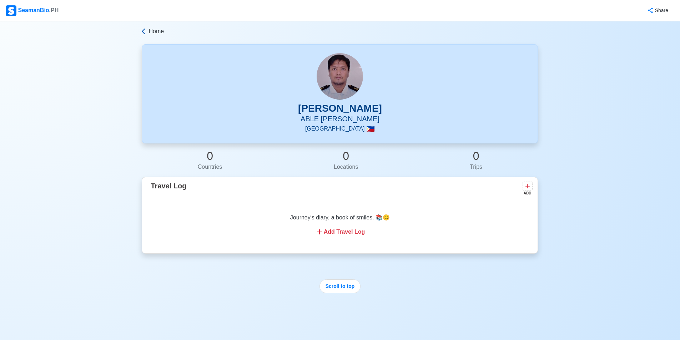
click at [151, 31] on span "Home" at bounding box center [155, 31] width 15 height 9
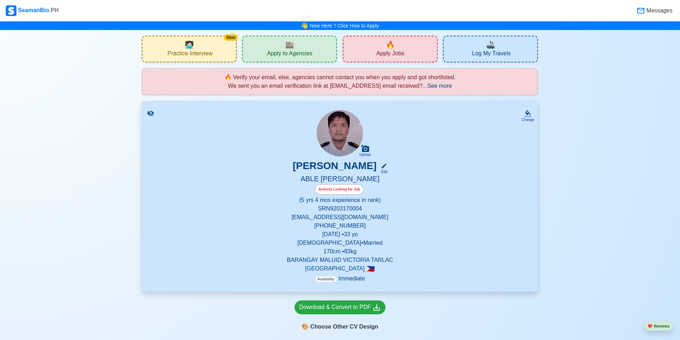
click at [379, 47] on div "🔥 Apply Jobs" at bounding box center [390, 49] width 95 height 27
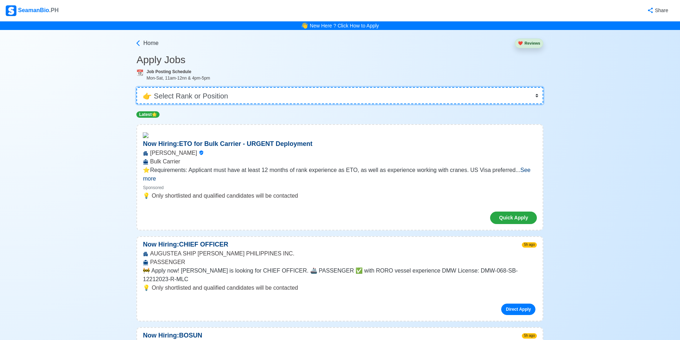
click at [241, 97] on select "👉 Select Rank or Position Master Chief Officer 2nd Officer 3rd Officer Junior O…" at bounding box center [339, 95] width 407 height 17
select select "[PERSON_NAME]"
click at [139, 87] on select "👉 Select Rank or Position Master Chief Officer 2nd Officer 3rd Officer Junior O…" at bounding box center [339, 95] width 407 height 17
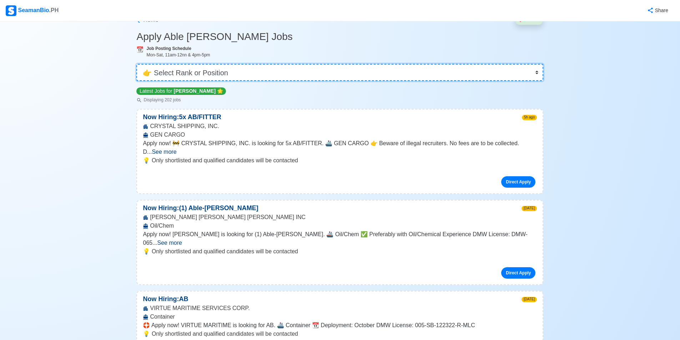
scroll to position [36, 0]
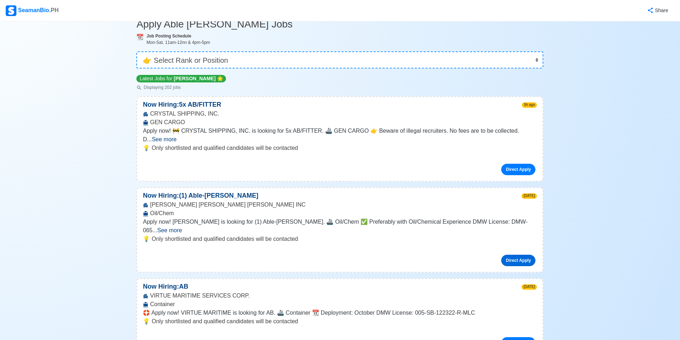
click at [518, 255] on link "Direct Apply" at bounding box center [518, 260] width 34 height 11
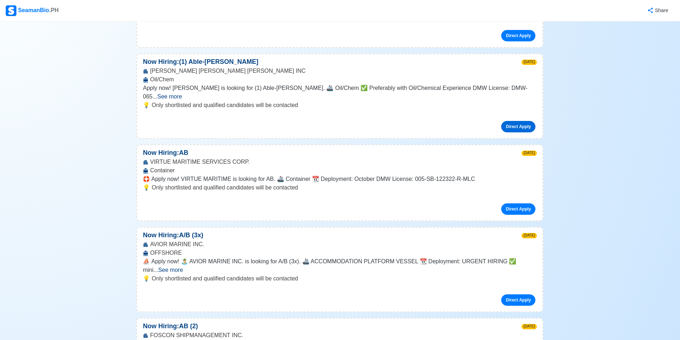
scroll to position [178, 0]
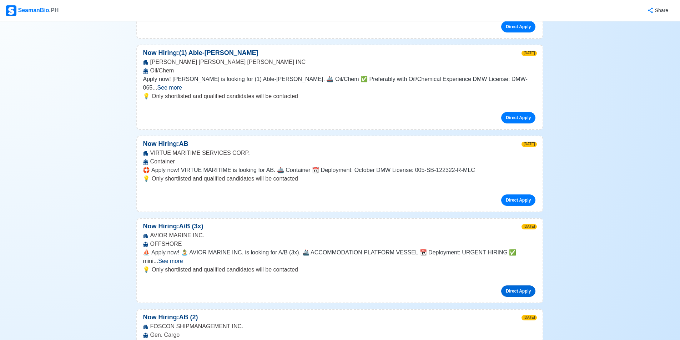
click at [506, 286] on link "Direct Apply" at bounding box center [518, 291] width 34 height 11
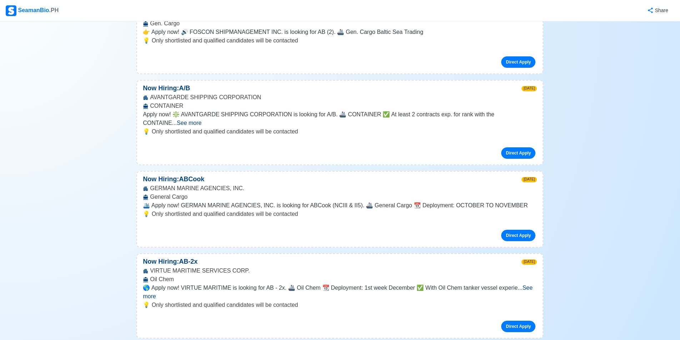
scroll to position [535, 0]
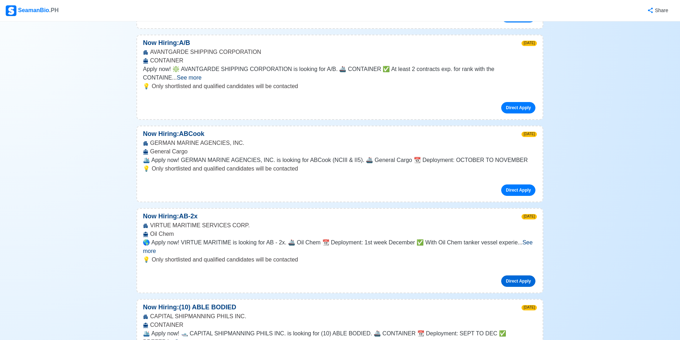
click at [523, 276] on link "Direct Apply" at bounding box center [518, 281] width 34 height 11
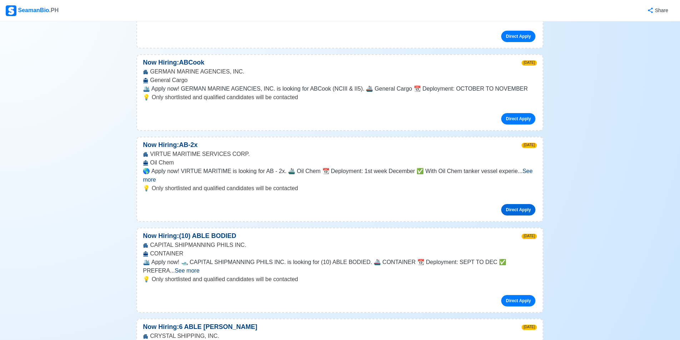
scroll to position [642, 0]
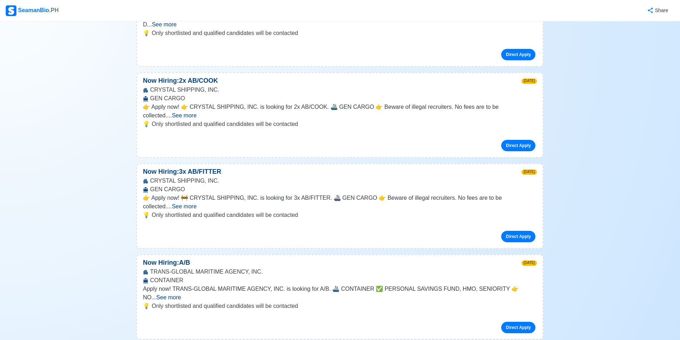
scroll to position [1321, 0]
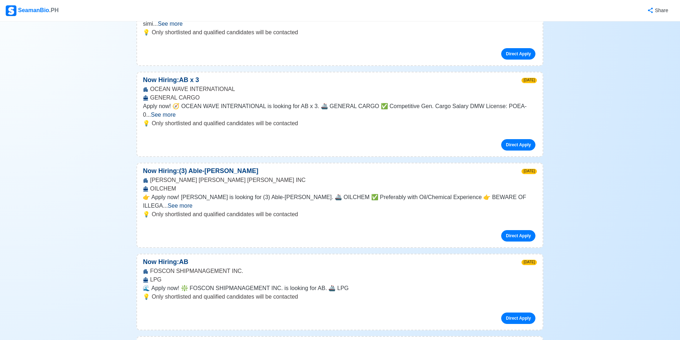
scroll to position [2320, 0]
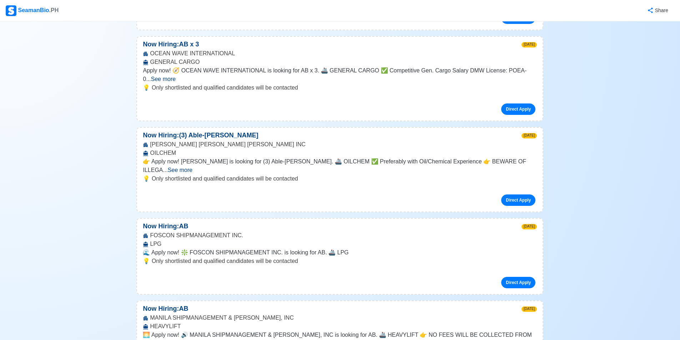
click at [31, 13] on div "SeamanBio .PH" at bounding box center [32, 10] width 53 height 11
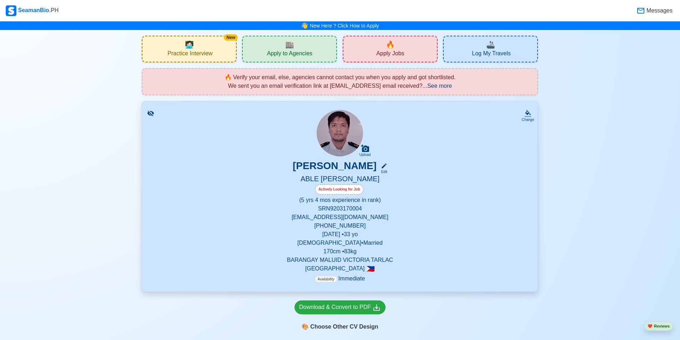
click at [443, 89] on span "See more" at bounding box center [439, 86] width 25 height 6
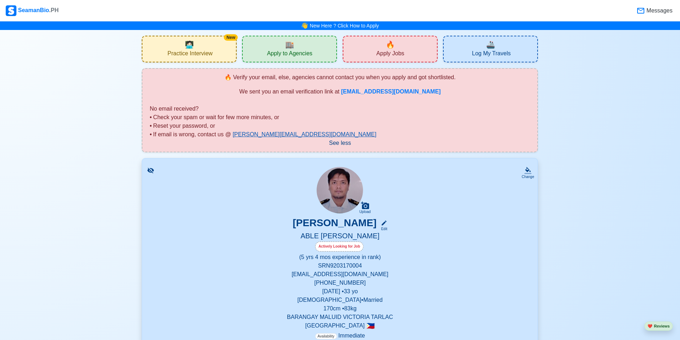
click at [252, 137] on link "[PERSON_NAME][EMAIL_ADDRESS][DOMAIN_NAME]" at bounding box center [305, 134] width 144 height 6
click at [185, 53] on span "Practice Interview" at bounding box center [189, 54] width 45 height 9
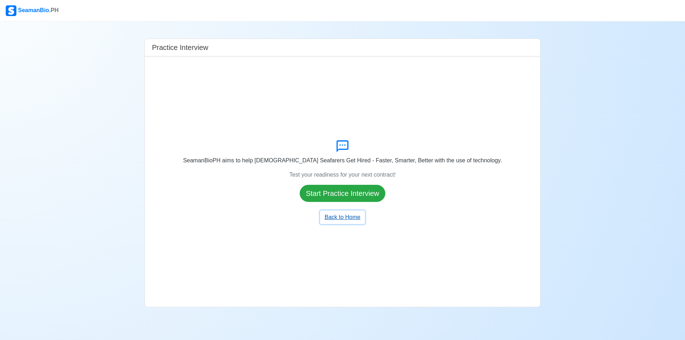
click at [346, 220] on button "Back to Home" at bounding box center [342, 218] width 45 height 14
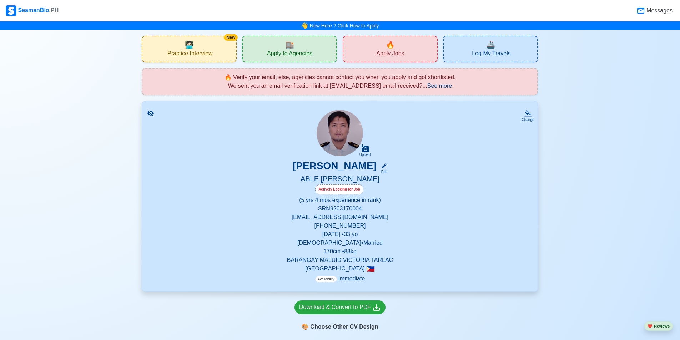
click at [653, 11] on span "Messages" at bounding box center [658, 10] width 27 height 9
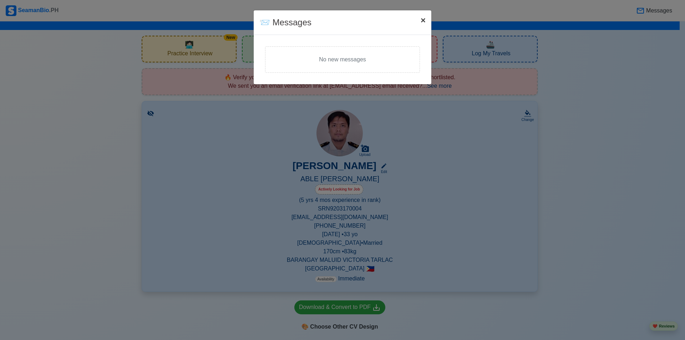
click at [428, 23] on button "× Close" at bounding box center [423, 20] width 16 height 20
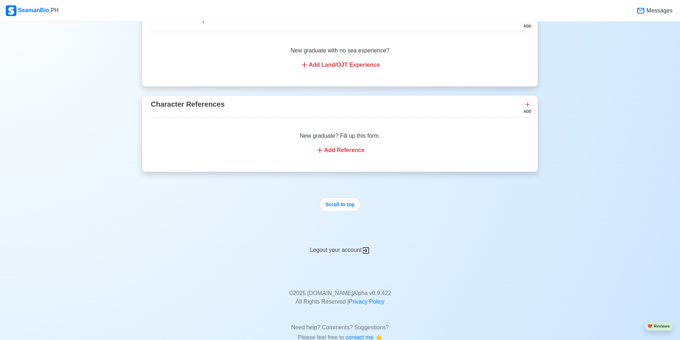
scroll to position [2448, 0]
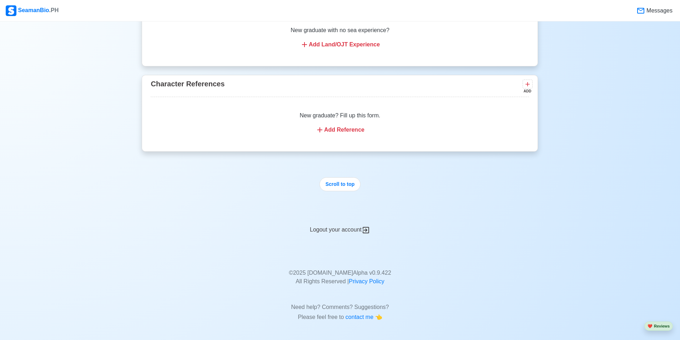
click at [342, 230] on div "Logout your account" at bounding box center [340, 225] width 396 height 17
